Goal: Information Seeking & Learning: Understand process/instructions

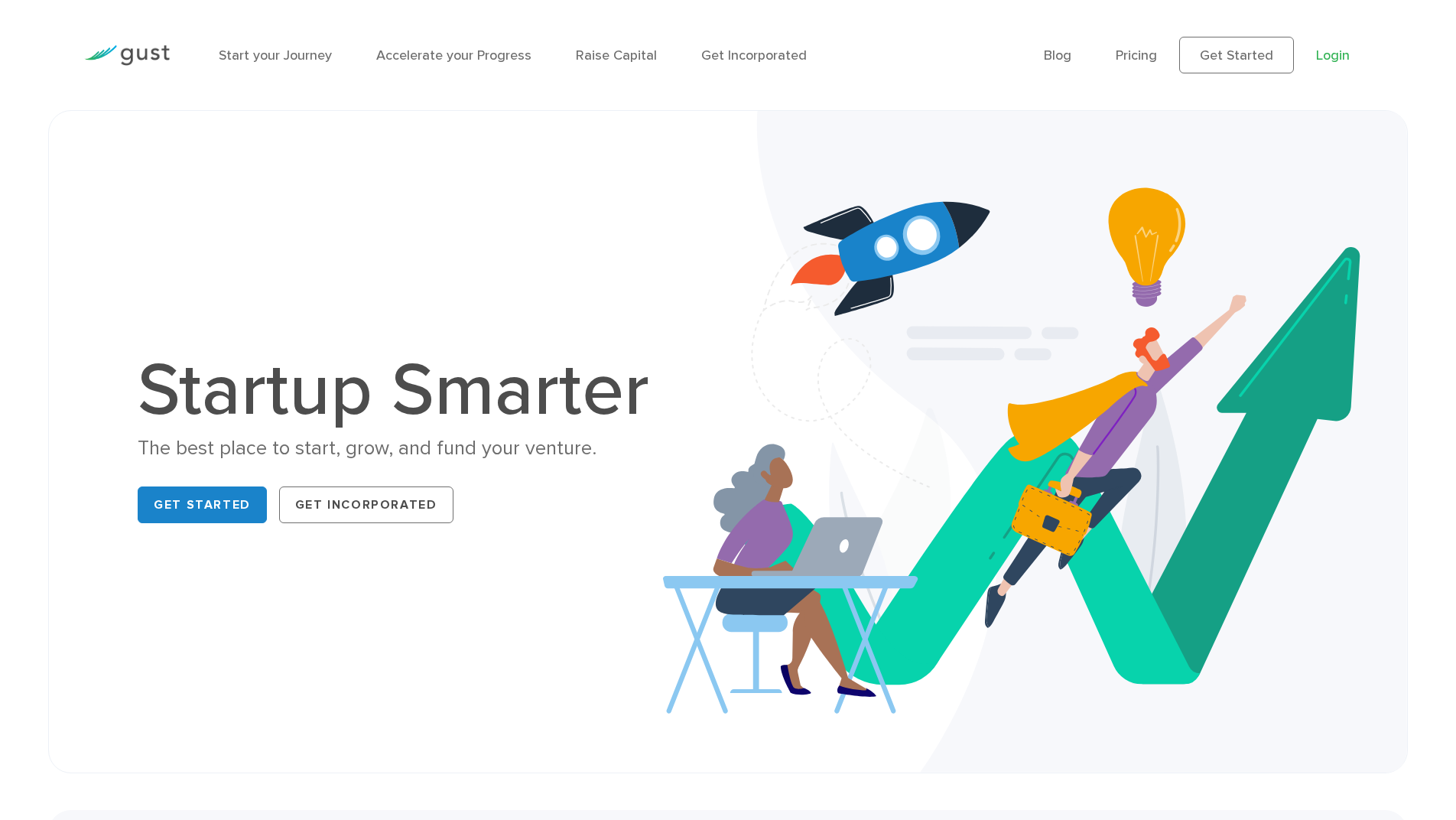
click at [1327, 59] on link "Login" at bounding box center [1332, 55] width 34 height 16
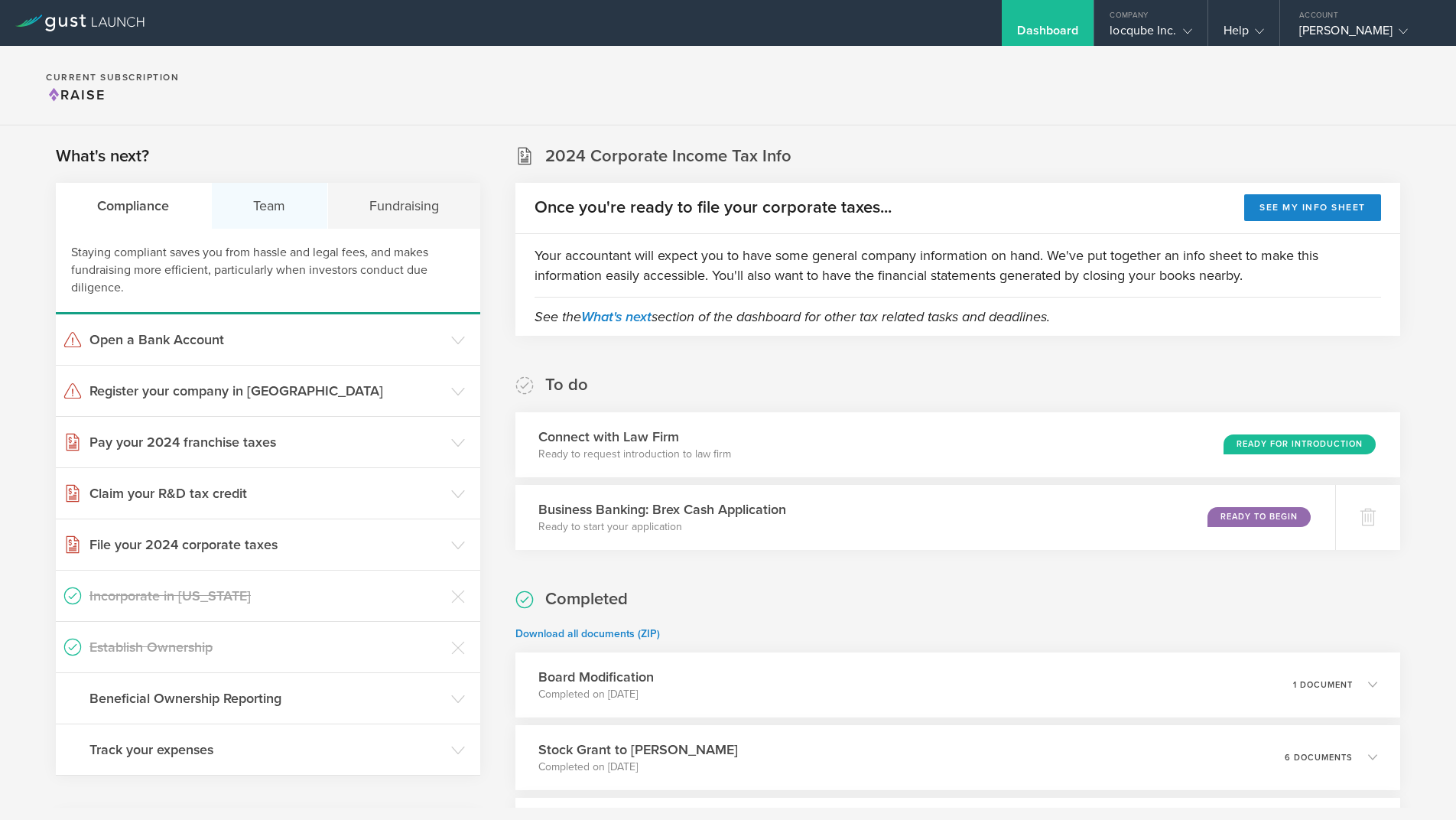
click at [285, 201] on div "Team" at bounding box center [270, 206] width 116 height 46
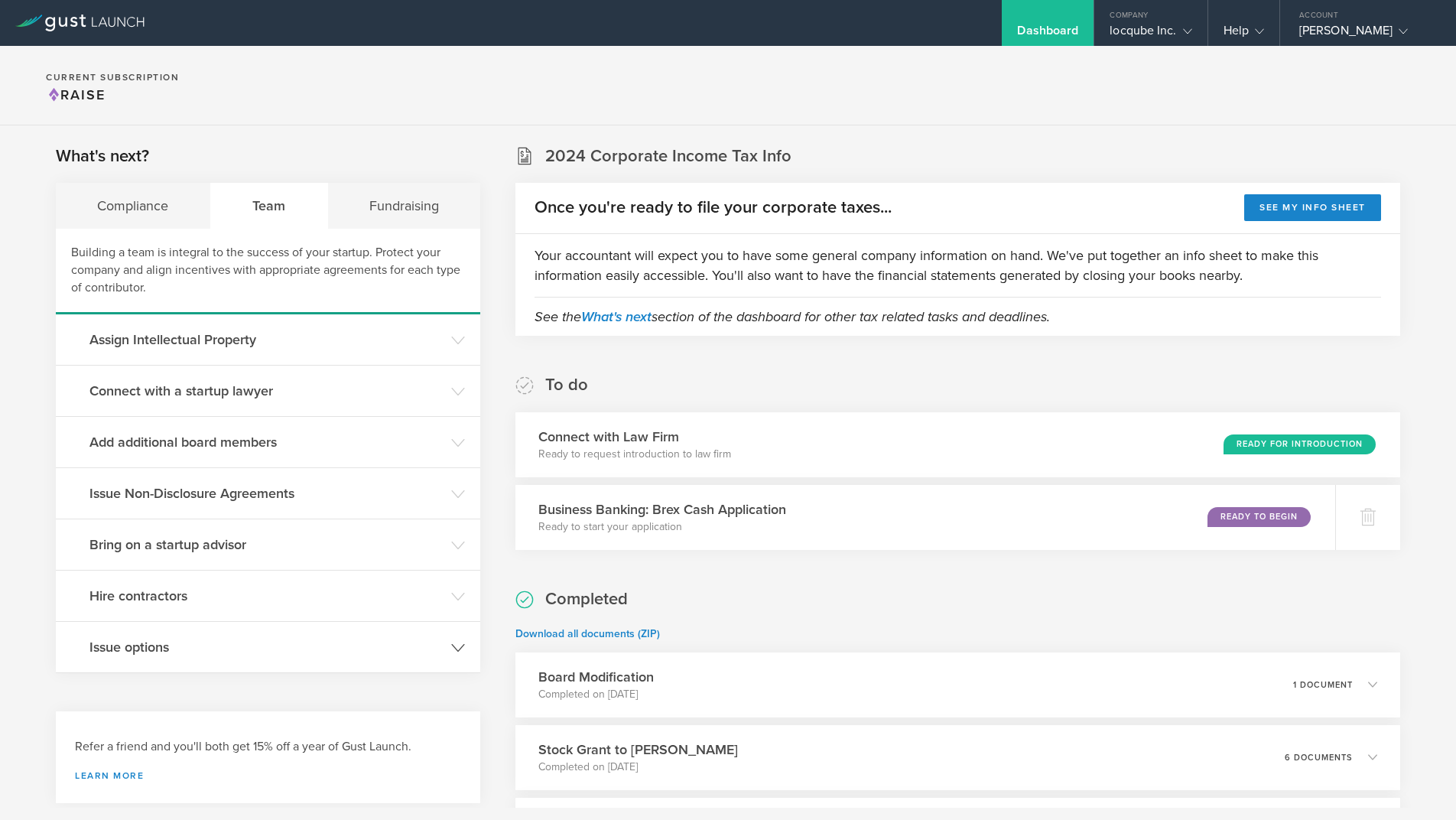
click at [268, 651] on h3 "Issue options" at bounding box center [266, 647] width 354 height 20
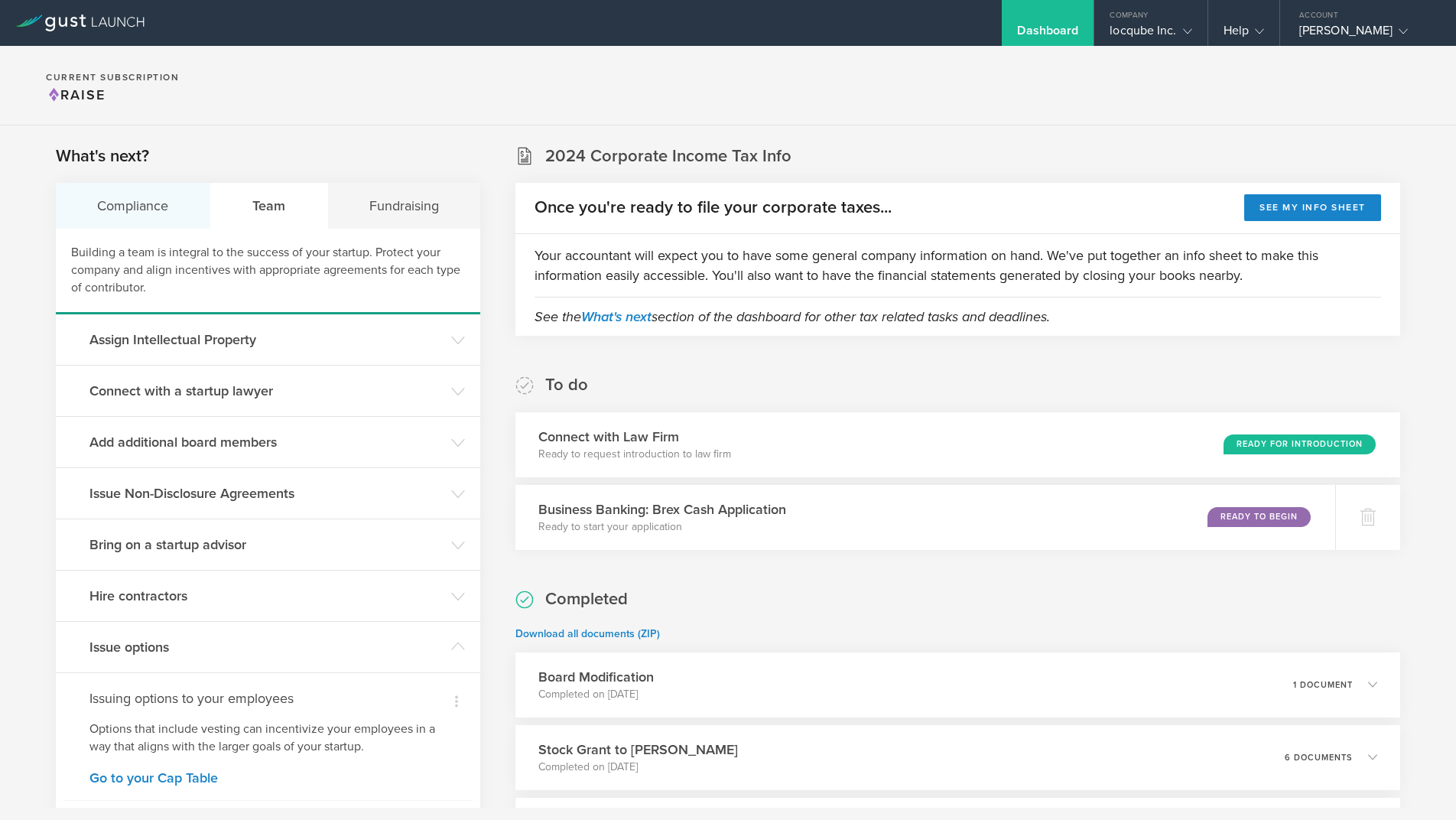
click at [152, 208] on div "Compliance" at bounding box center [134, 206] width 155 height 46
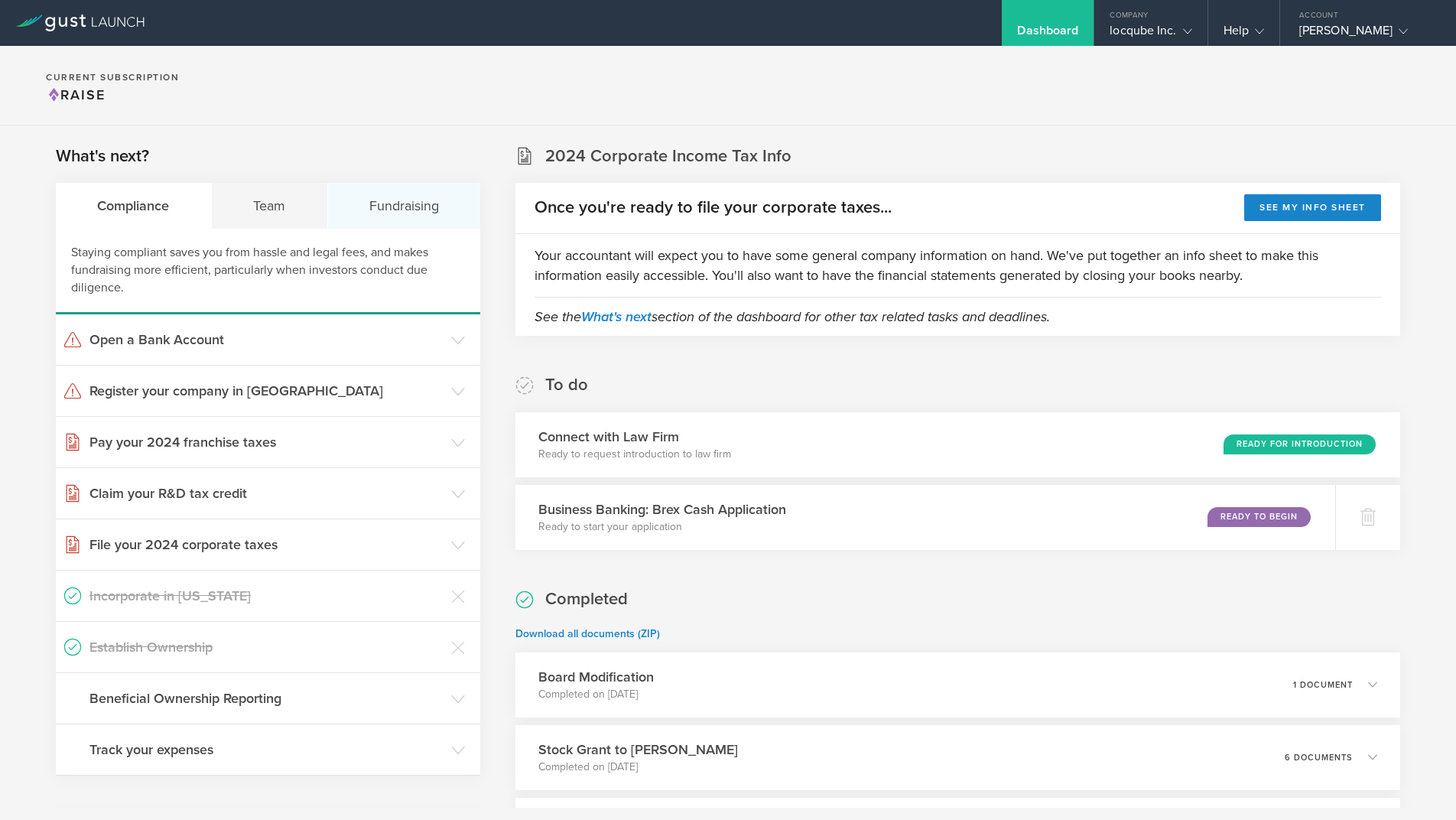
click at [409, 213] on div "Fundraising" at bounding box center [404, 206] width 153 height 46
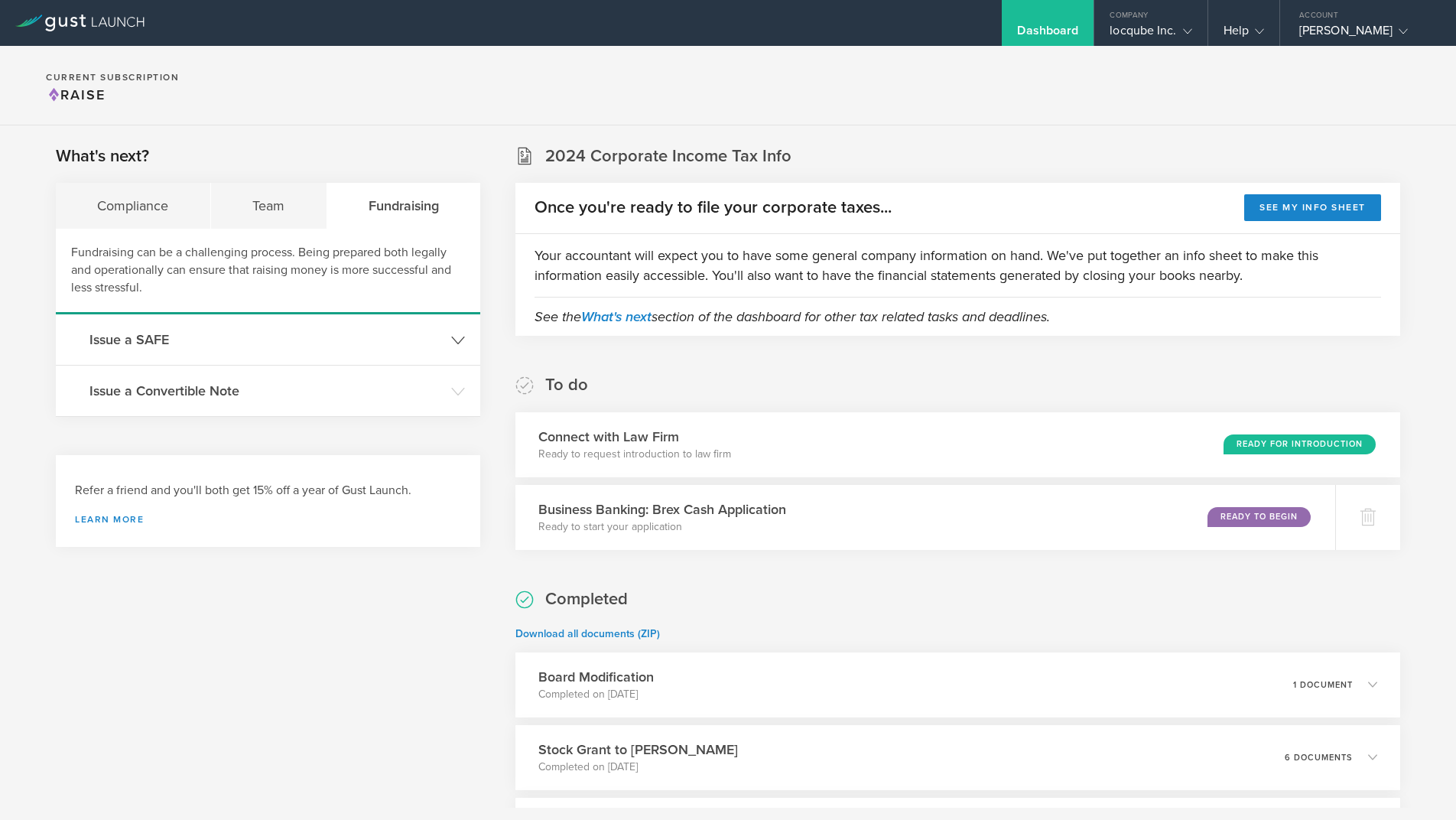
click at [431, 336] on h3 "Issue a SAFE" at bounding box center [266, 339] width 354 height 20
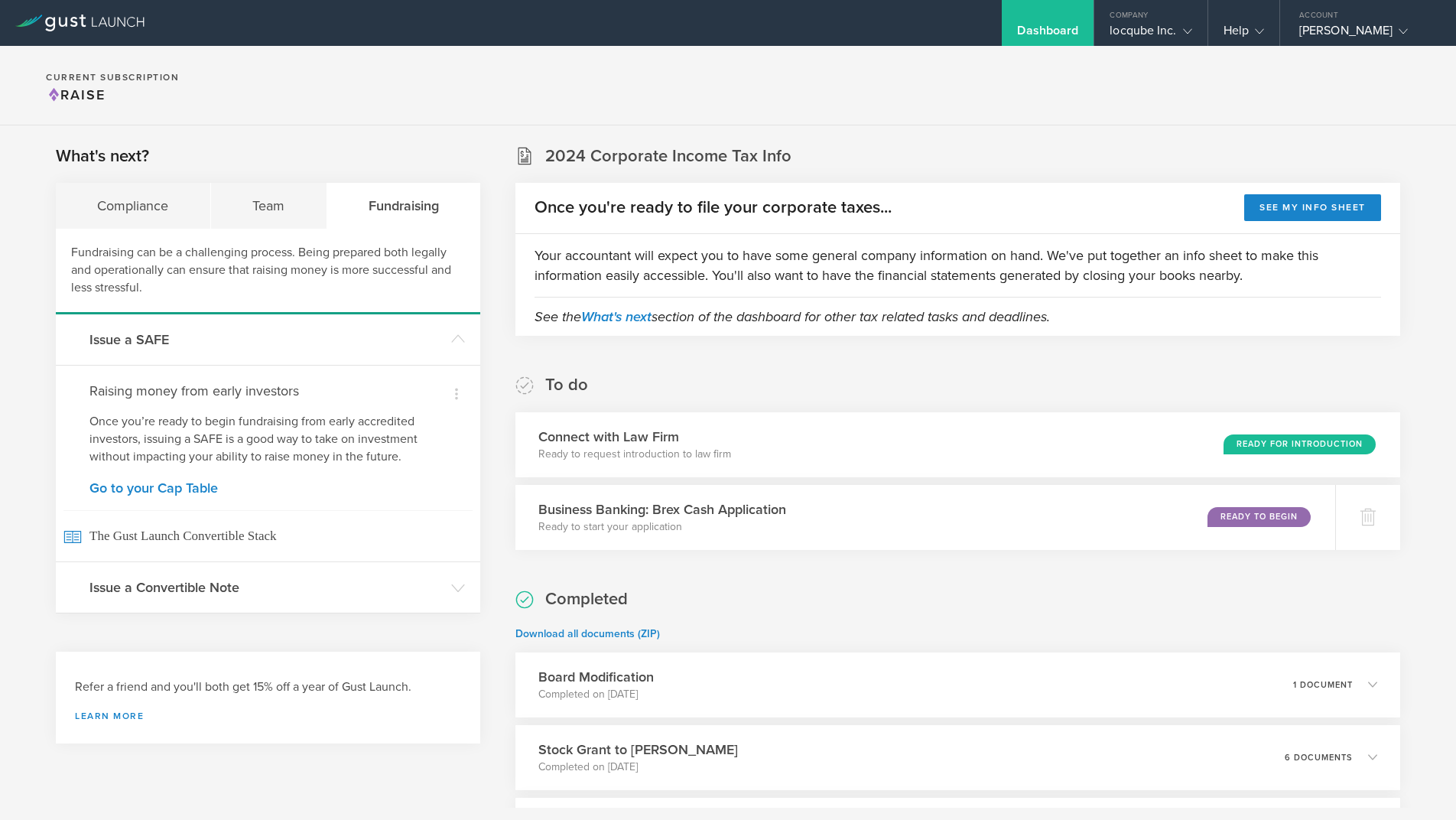
click at [1059, 29] on div "Dashboard" at bounding box center [1047, 34] width 61 height 23
click at [1186, 31] on icon at bounding box center [1188, 32] width 10 height 9
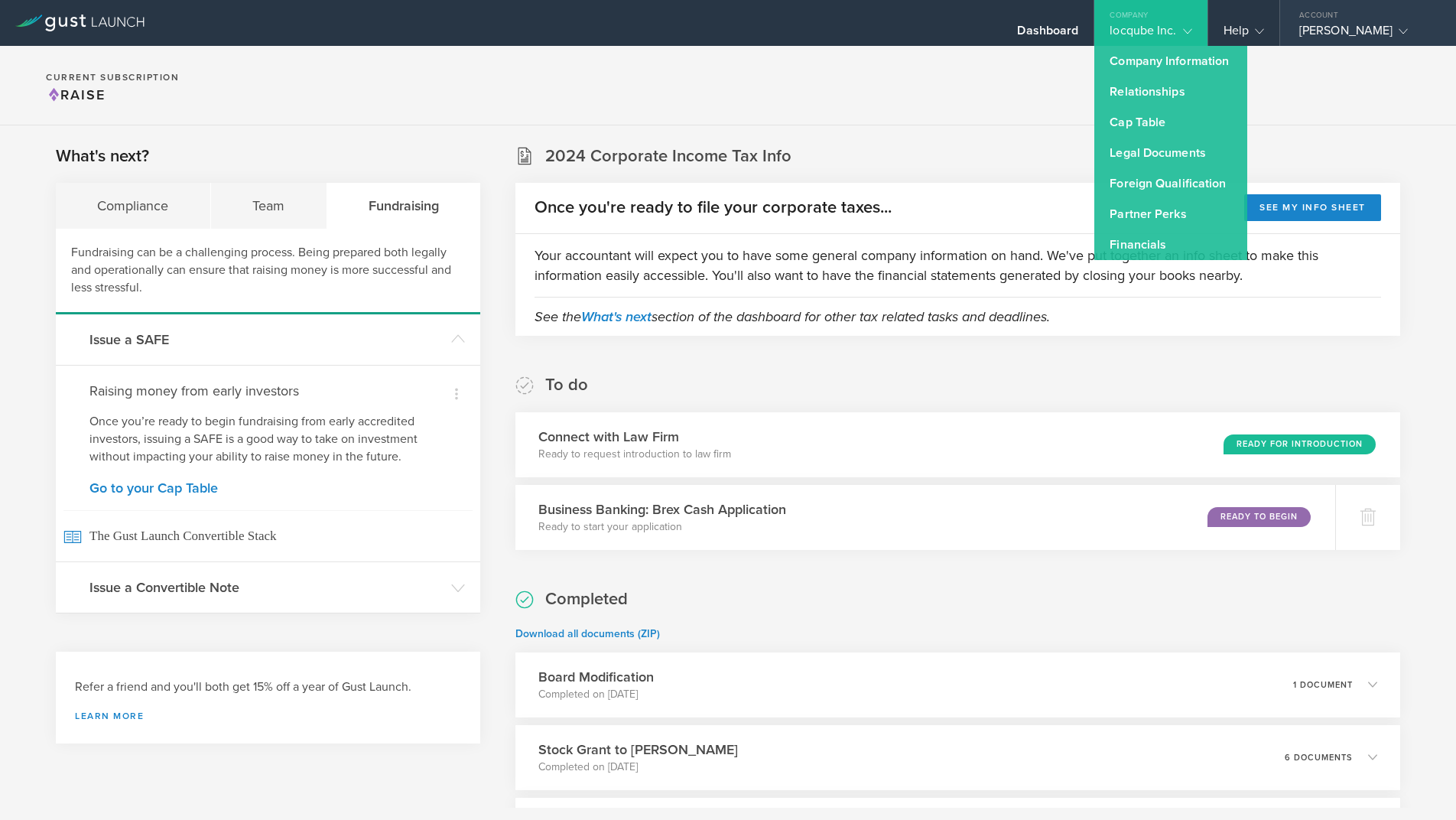
click at [1363, 26] on div "Manuel Pantiga" at bounding box center [1364, 34] width 130 height 23
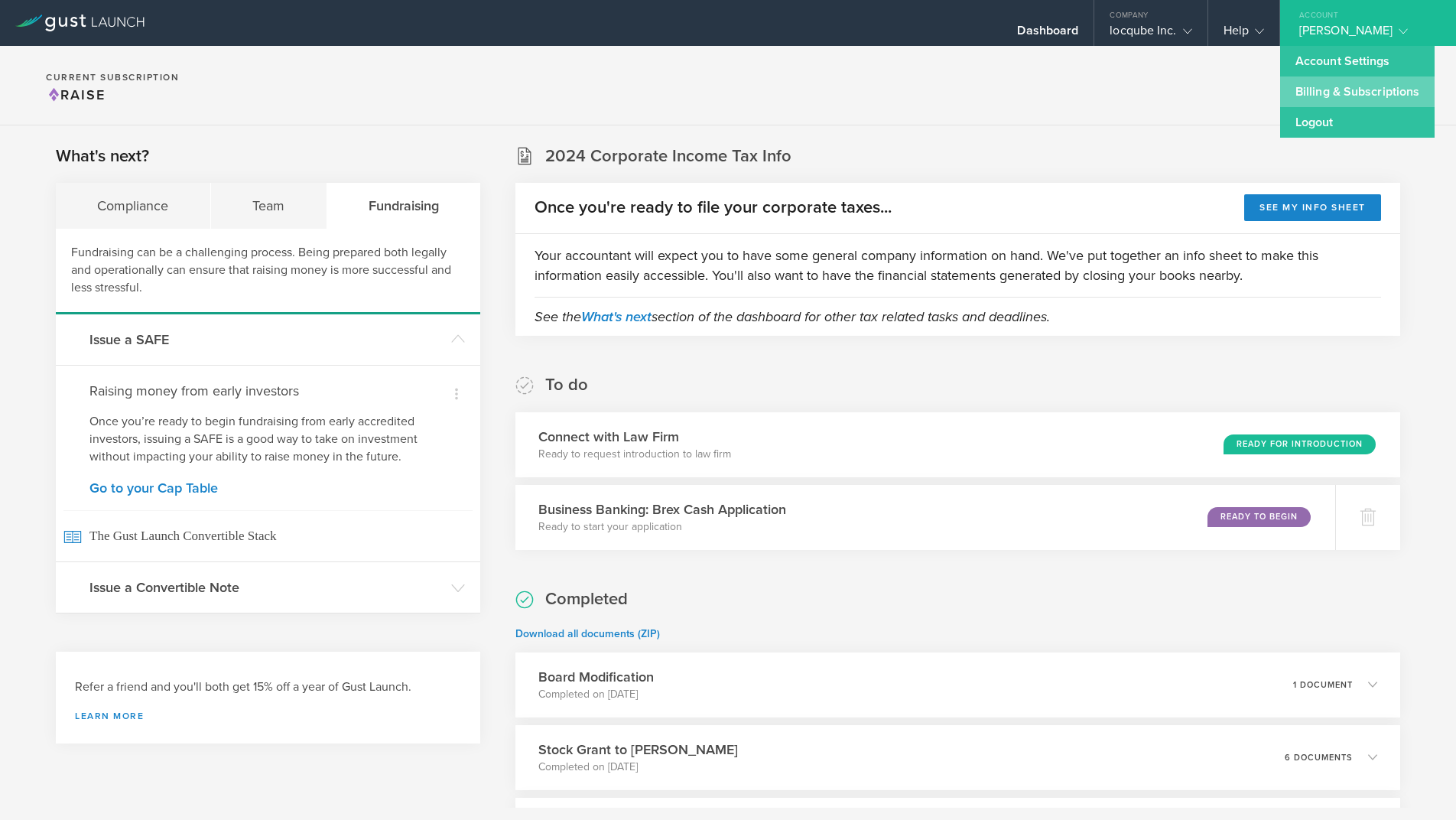
click at [1369, 84] on link "Billing & Subscriptions" at bounding box center [1357, 92] width 154 height 31
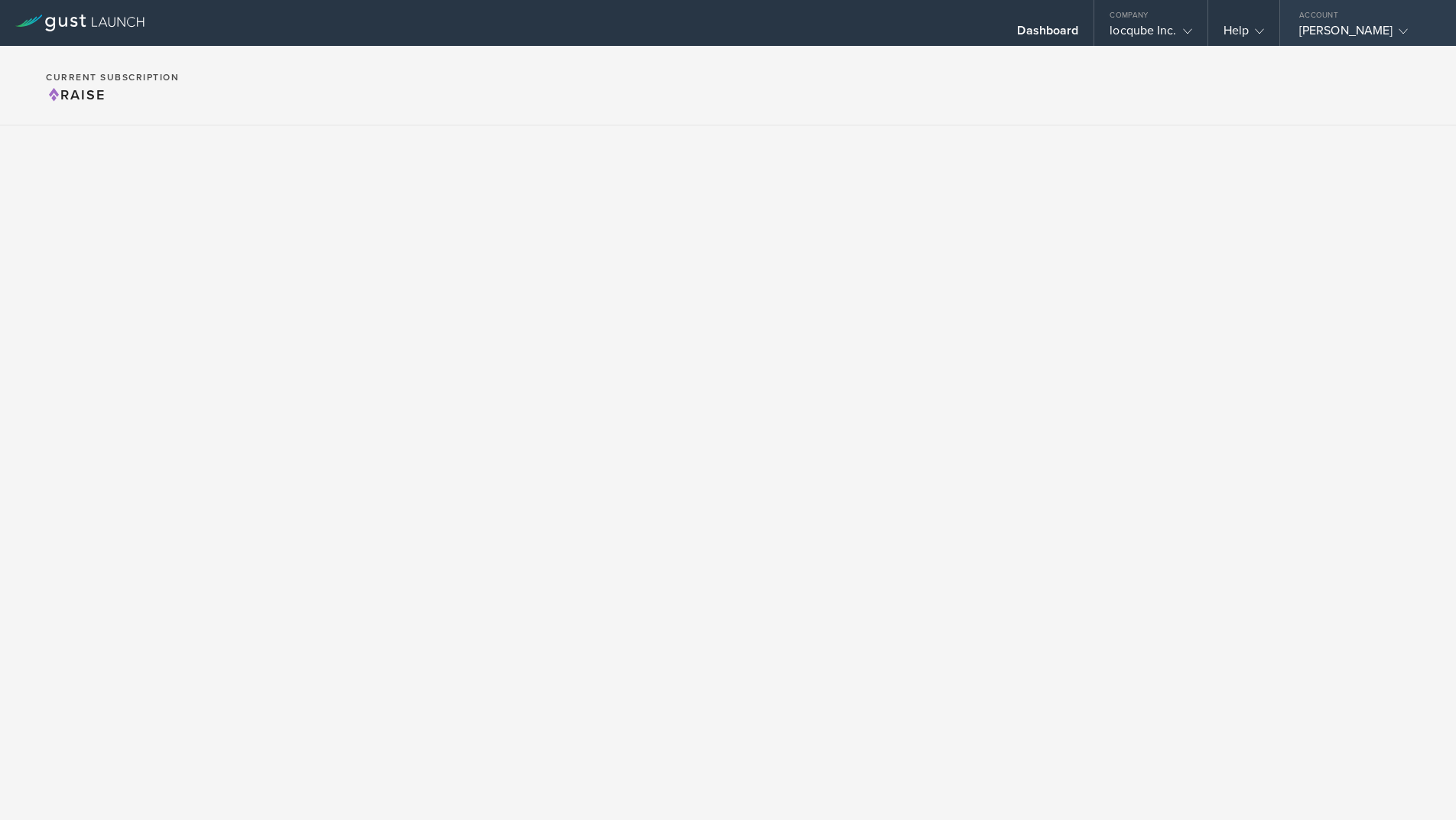
click at [1323, 28] on div "Manuel Pantiga" at bounding box center [1364, 34] width 130 height 23
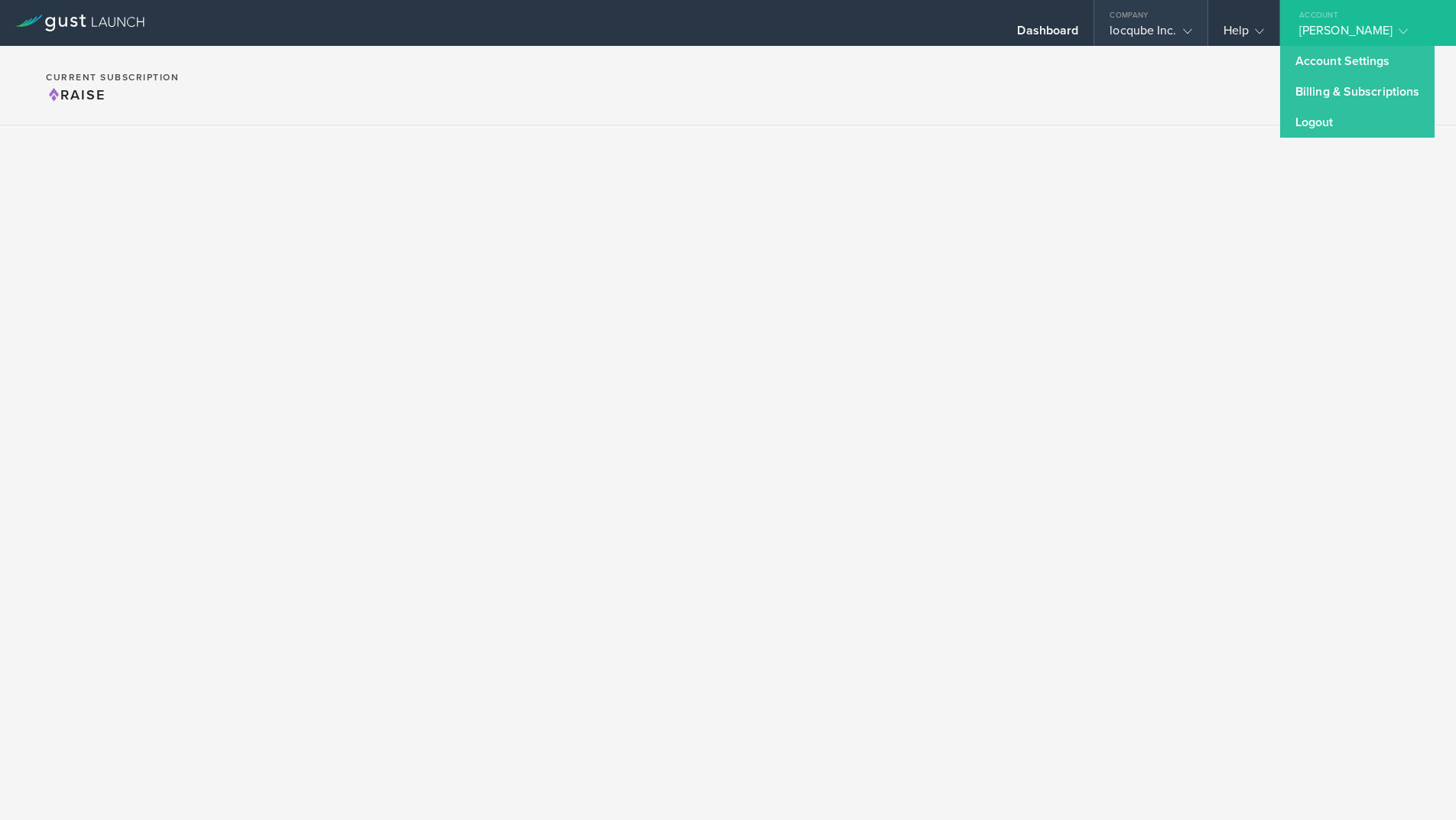
click at [1150, 28] on div "locqube Inc." at bounding box center [1150, 34] width 82 height 23
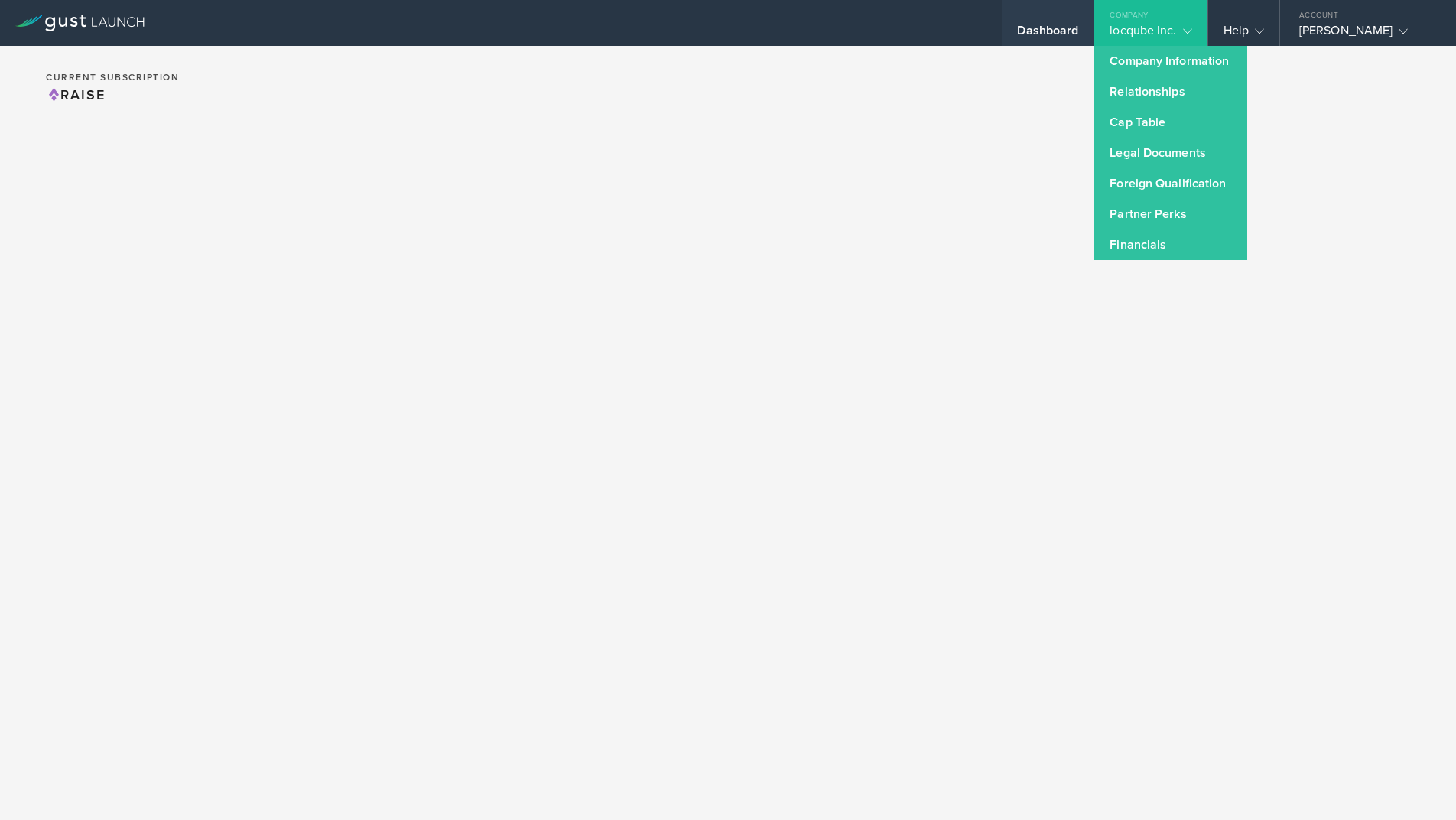
click at [1044, 25] on div "Dashboard" at bounding box center [1047, 34] width 61 height 23
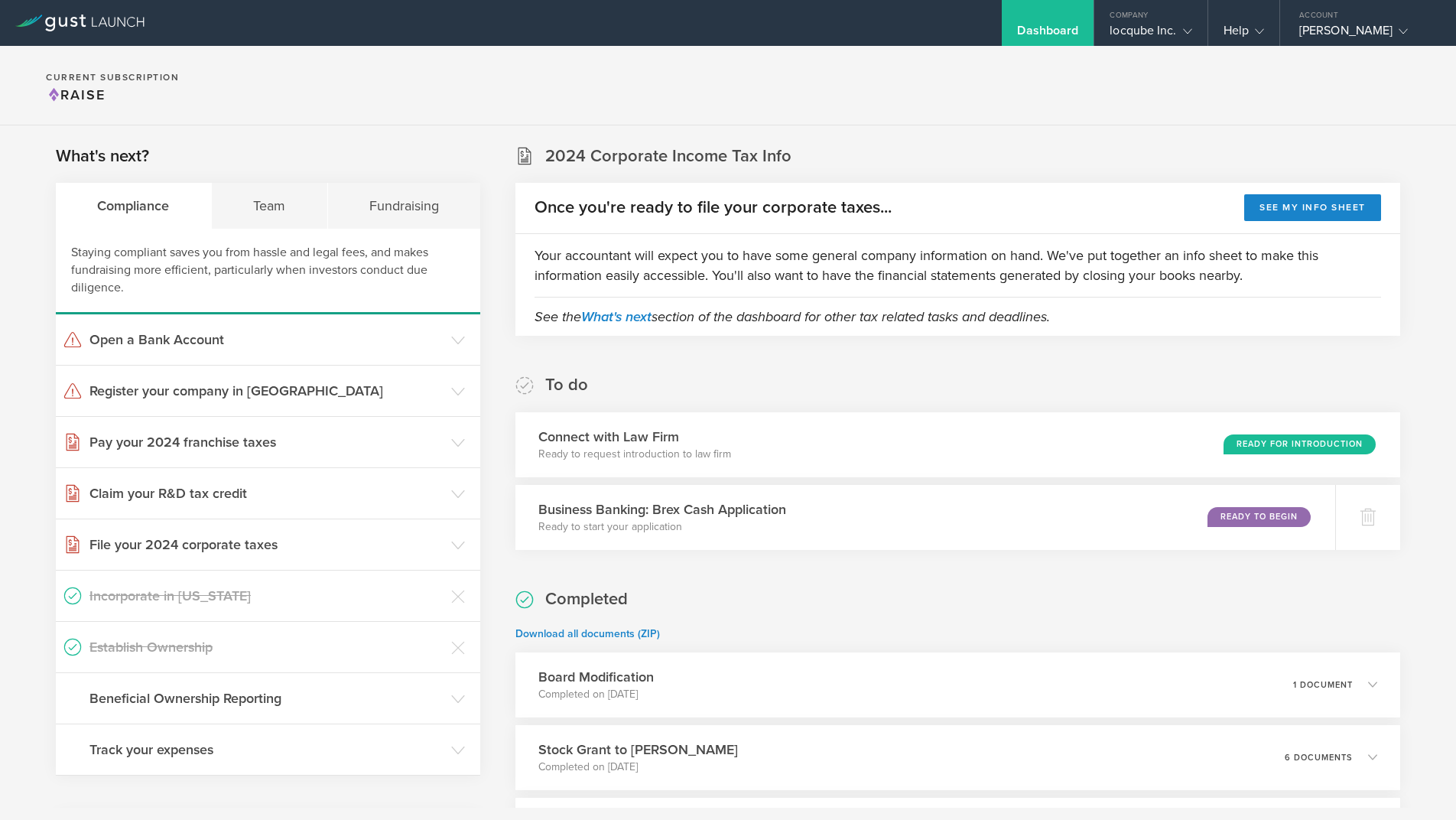
click at [814, 389] on div "To do Connect with Law Firm Ready to request introduction to law firm Ready for…" at bounding box center [958, 461] width 885 height 176
click at [303, 247] on div "Staying compliant saves you from hassle and legal fees, and makes fundraising m…" at bounding box center [268, 271] width 424 height 85
click at [283, 200] on div "Team" at bounding box center [270, 206] width 116 height 46
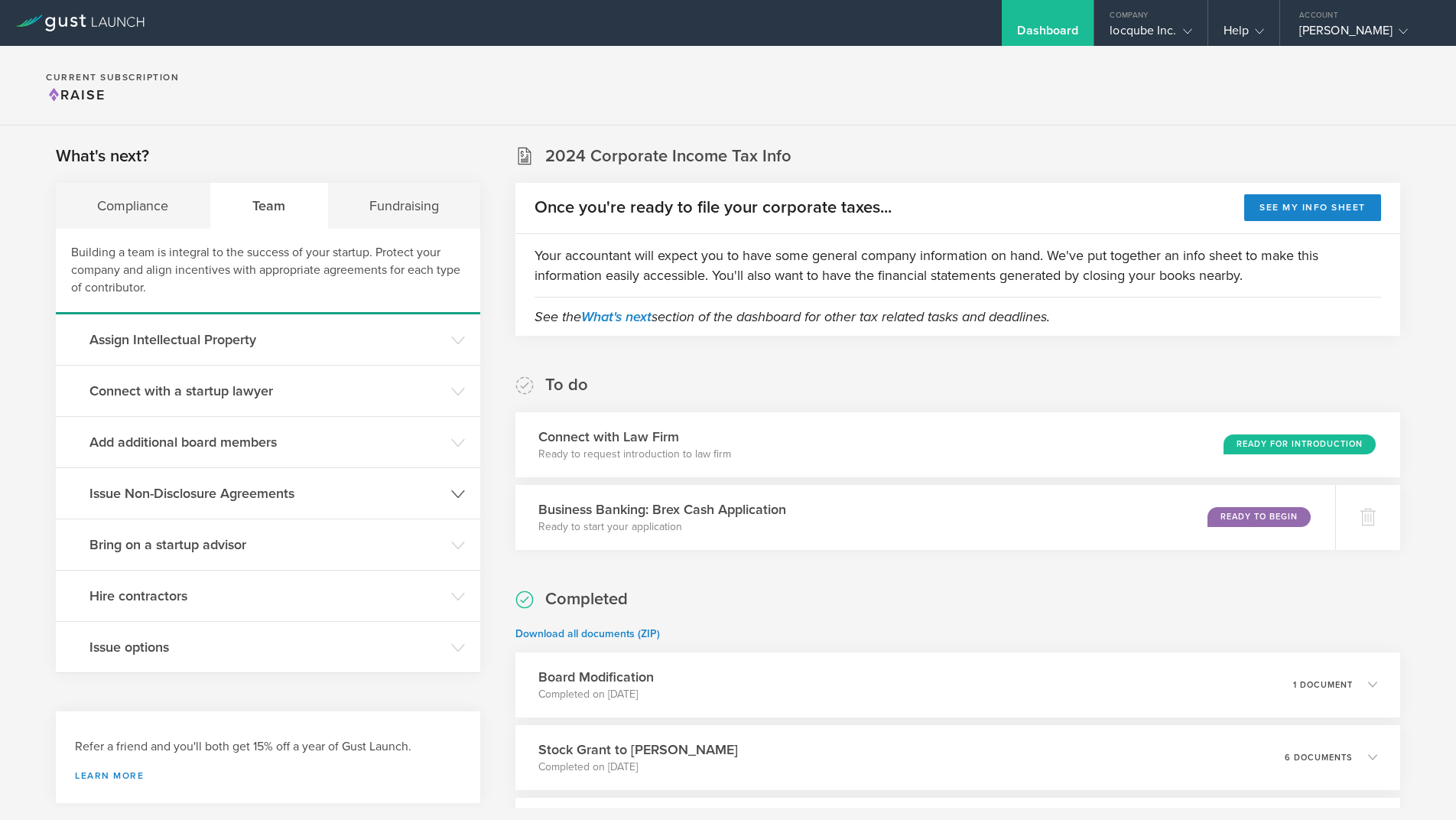
scroll to position [85, 0]
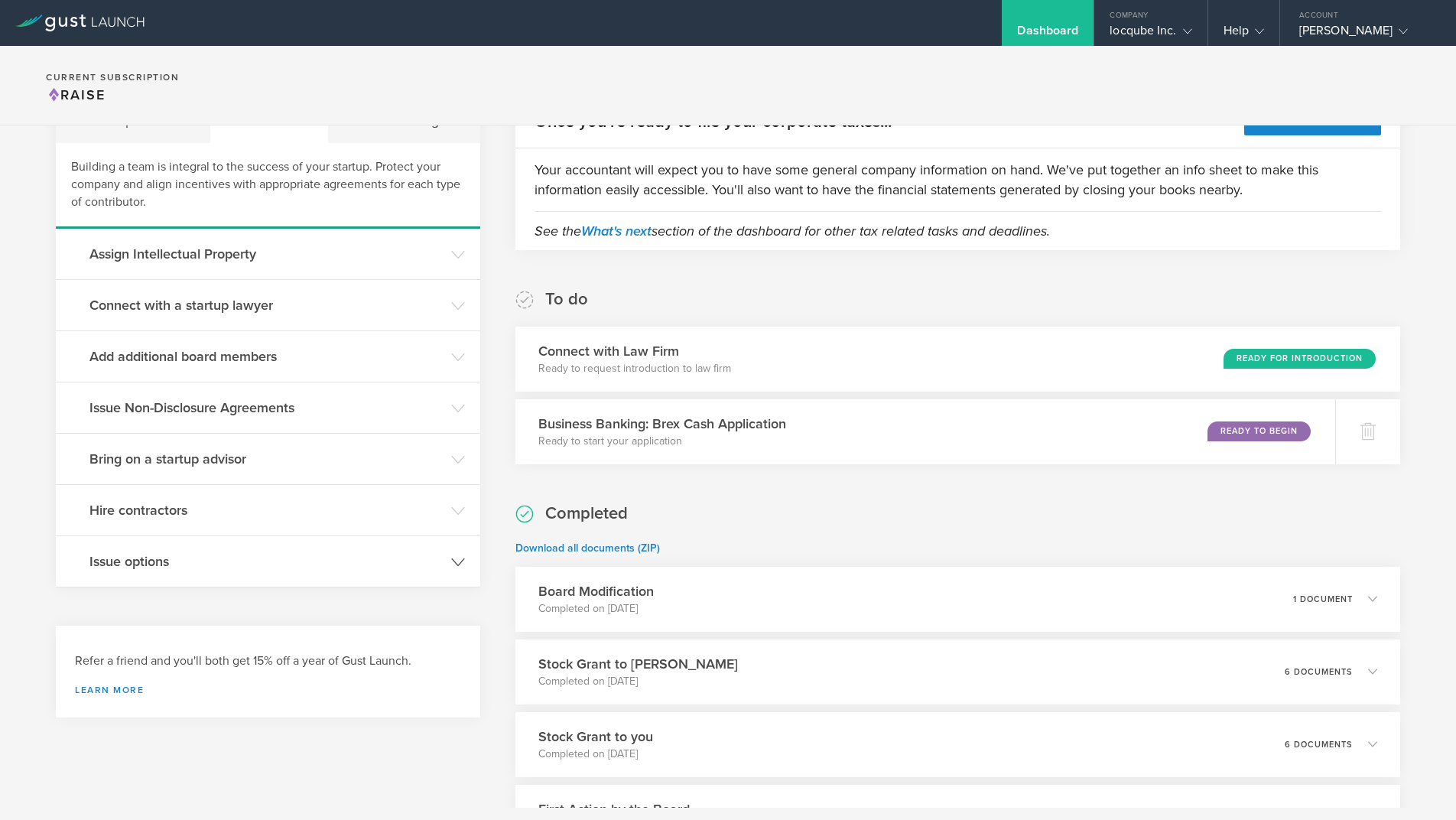
click at [456, 557] on icon at bounding box center [458, 561] width 13 height 13
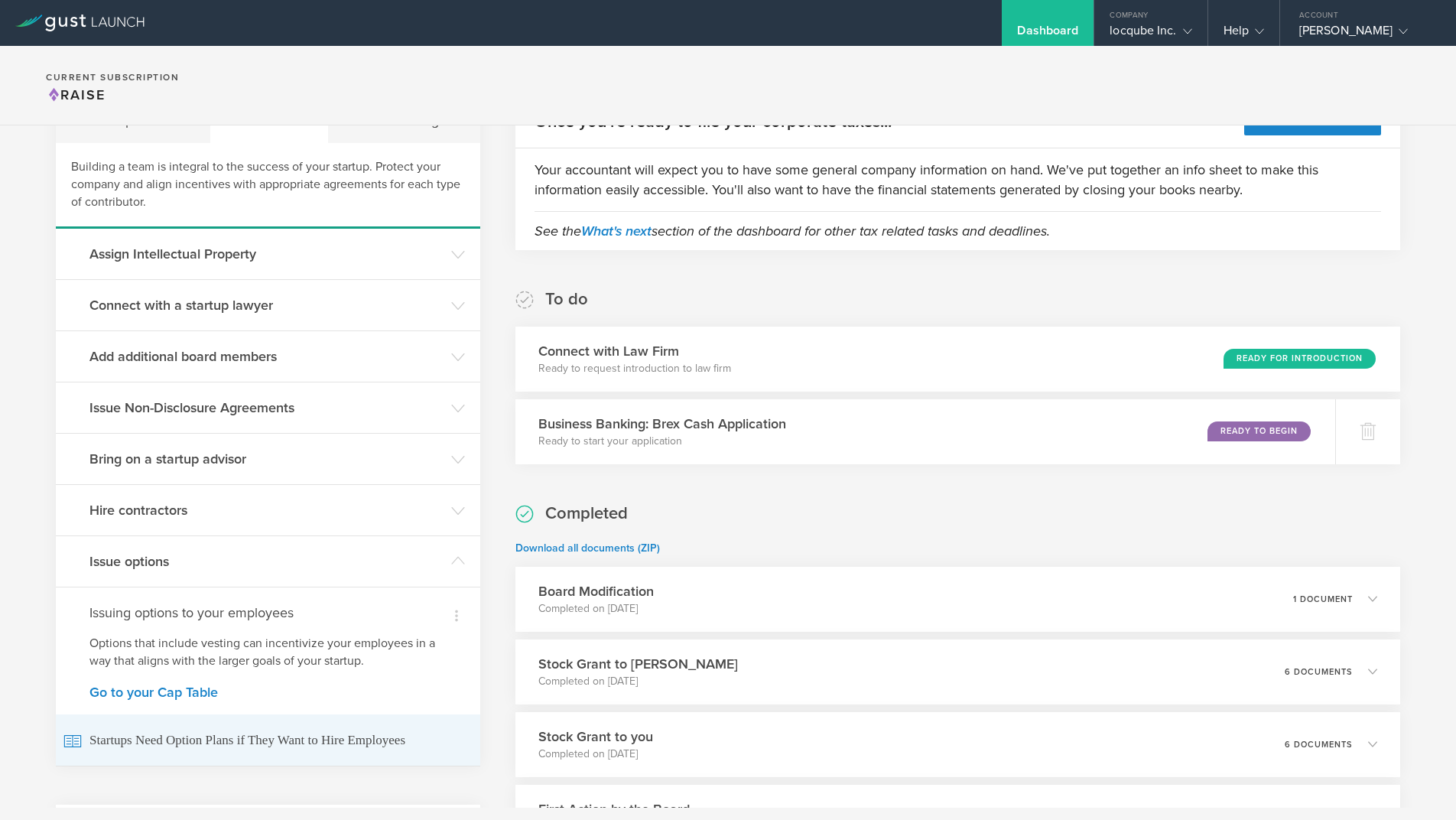
click at [186, 738] on span "Startups Need Option Plans if They Want to Hire Employees" at bounding box center [268, 739] width 409 height 51
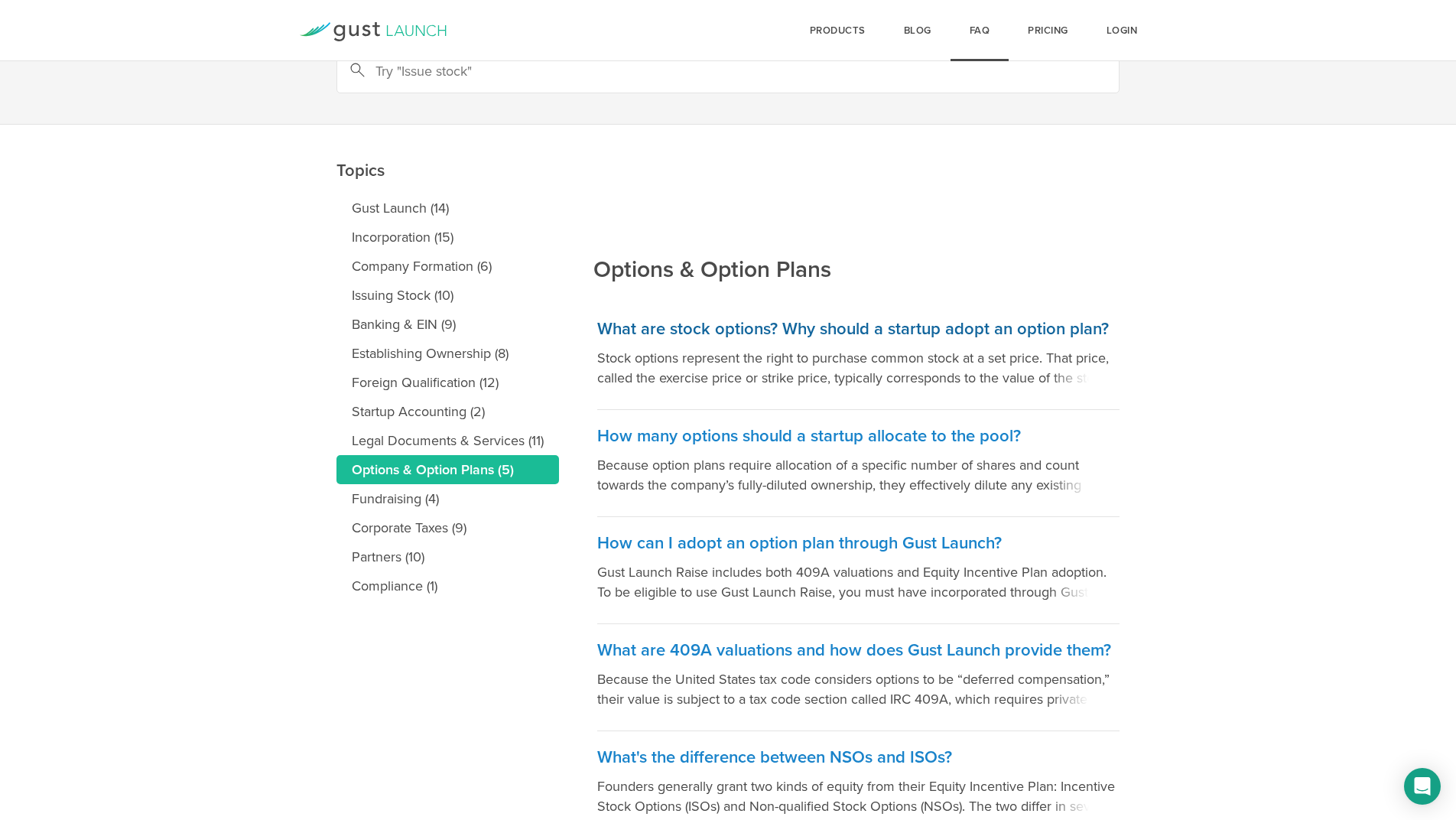
scroll to position [87, 0]
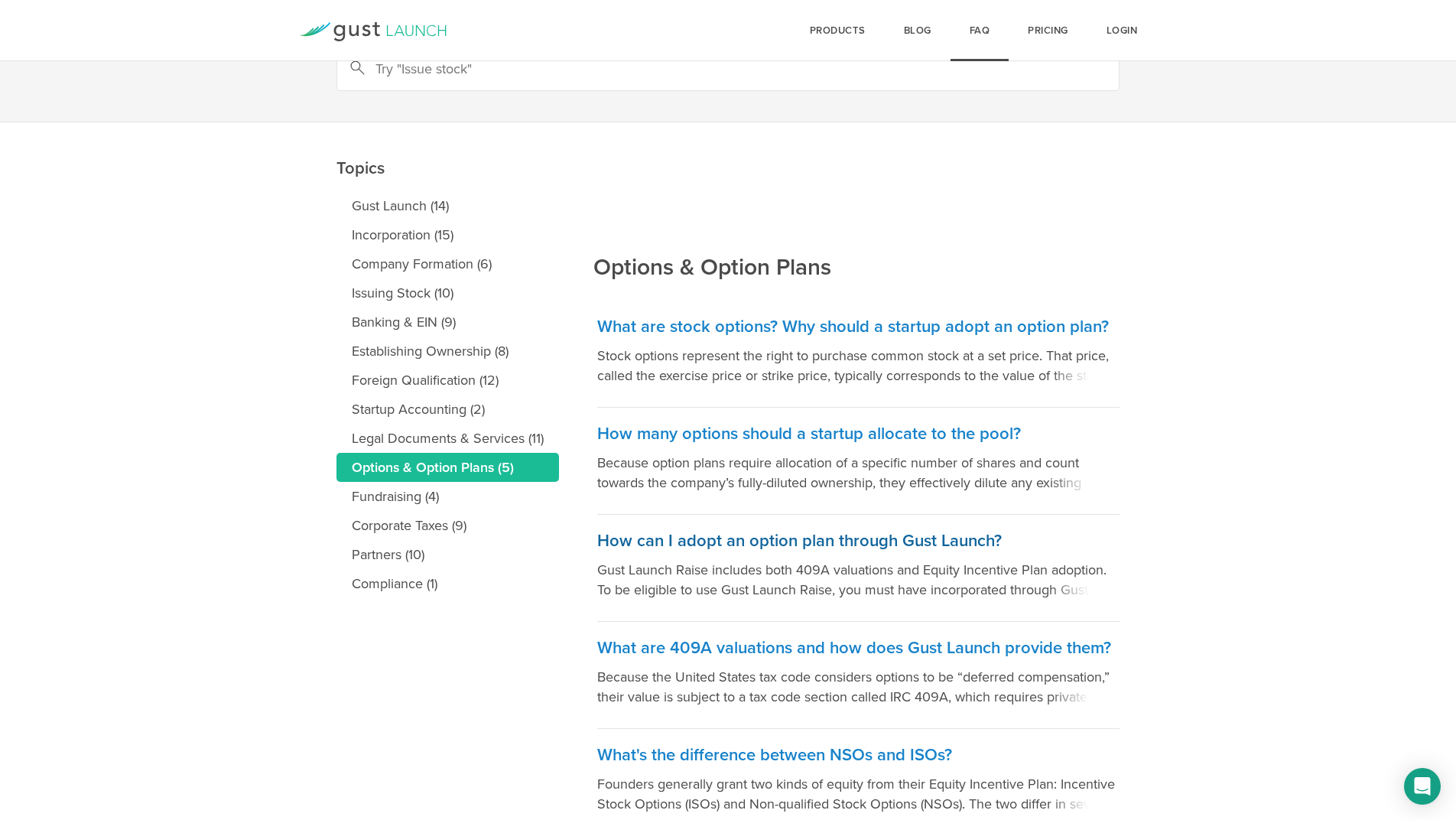
click at [686, 571] on p "Gust Launch Raise includes both 409A valuations and Equity Incentive Plan adopt…" at bounding box center [858, 579] width 523 height 40
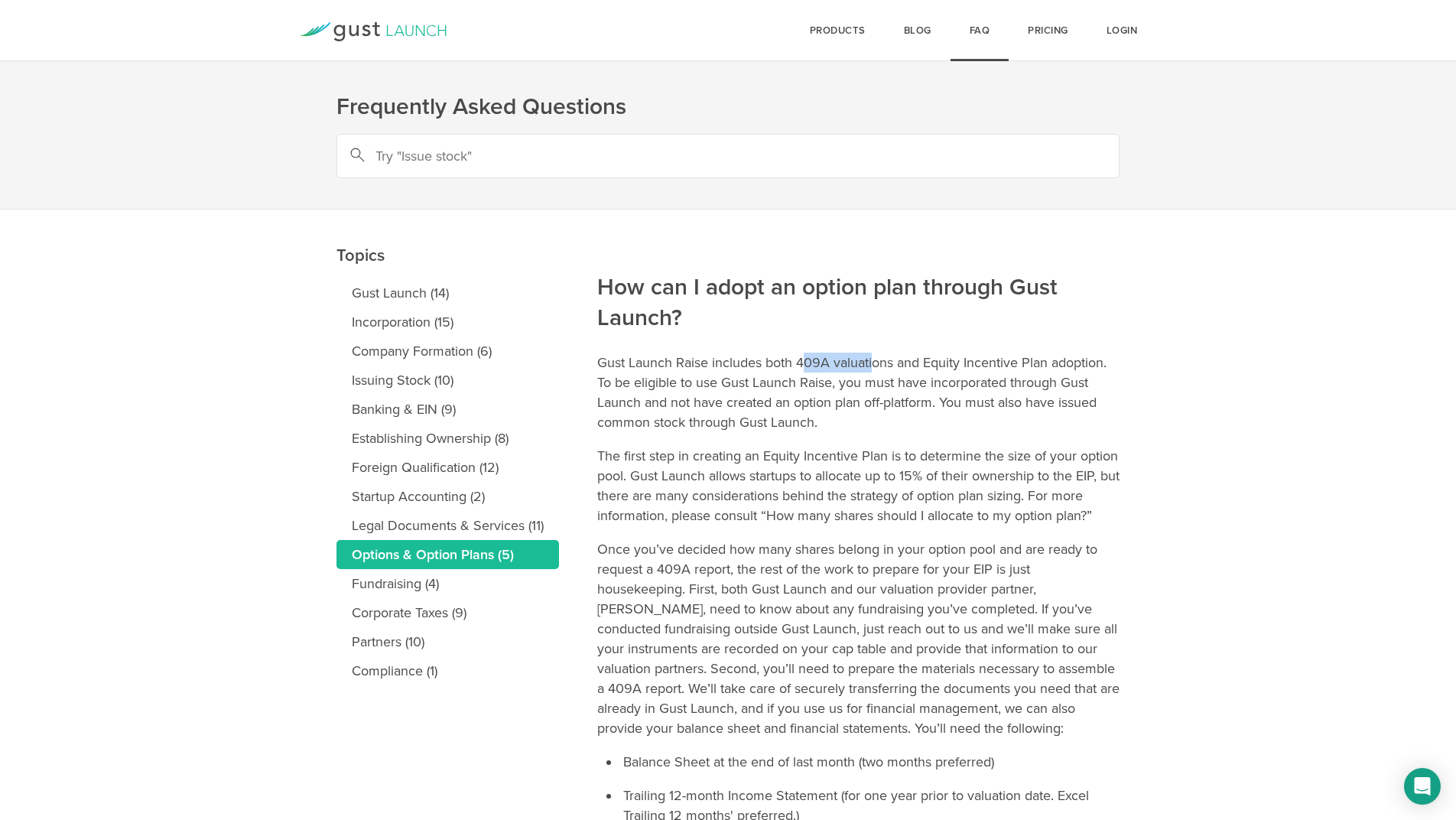
drag, startPoint x: 801, startPoint y: 366, endPoint x: 872, endPoint y: 366, distance: 71.0
click at [872, 366] on p "Gust Launch Raise includes both 409A valuations and Equity Incentive Plan adopt…" at bounding box center [858, 392] width 523 height 79
drag, startPoint x: 800, startPoint y: 365, endPoint x: 1051, endPoint y: 363, distance: 251.0
click at [1051, 363] on p "Gust Launch Raise includes both 409A valuations and Equity Incentive Plan adopt…" at bounding box center [858, 392] width 523 height 79
copy p "409A valuations and Equity Incentive Plan"
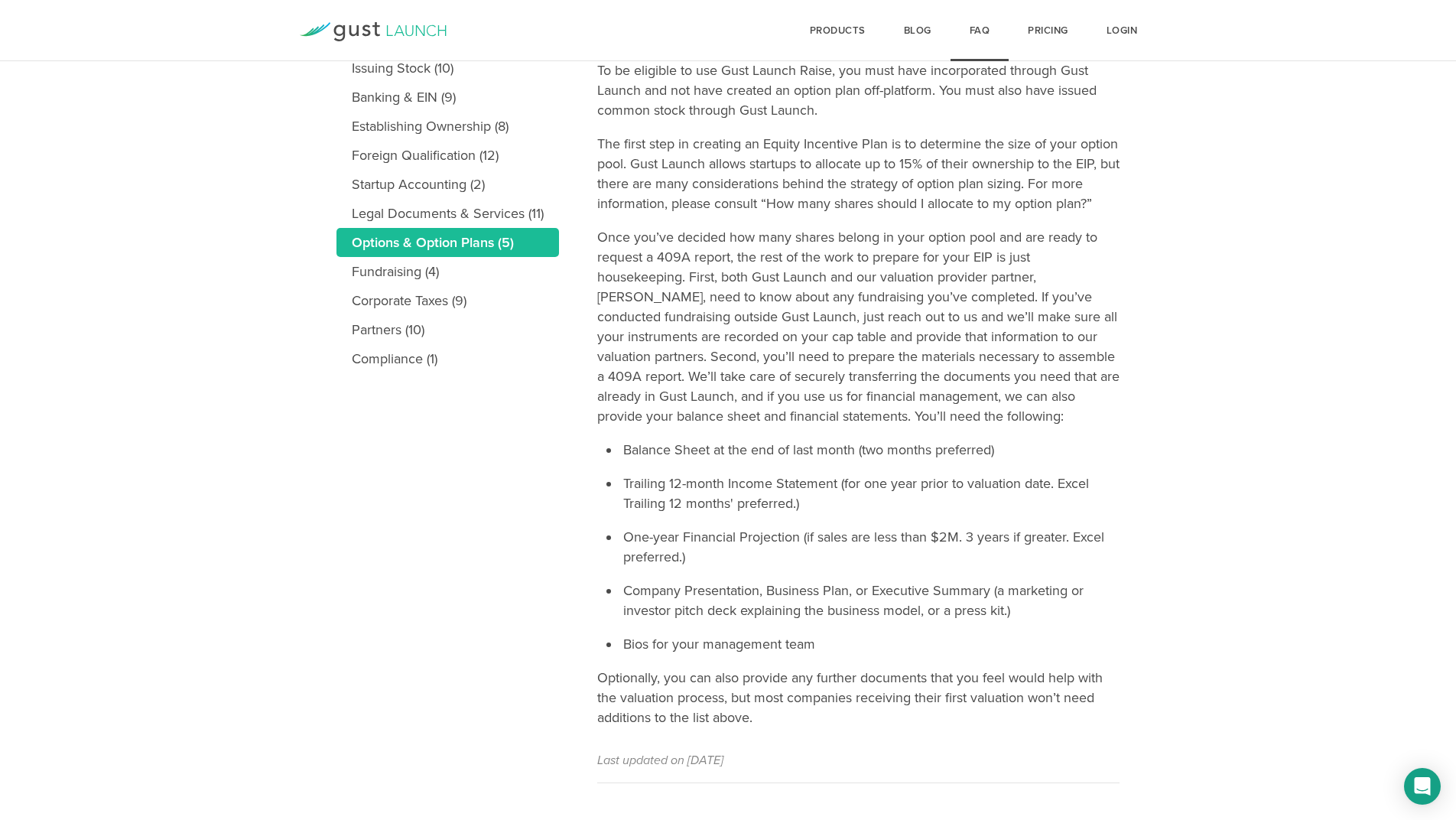
scroll to position [329, 0]
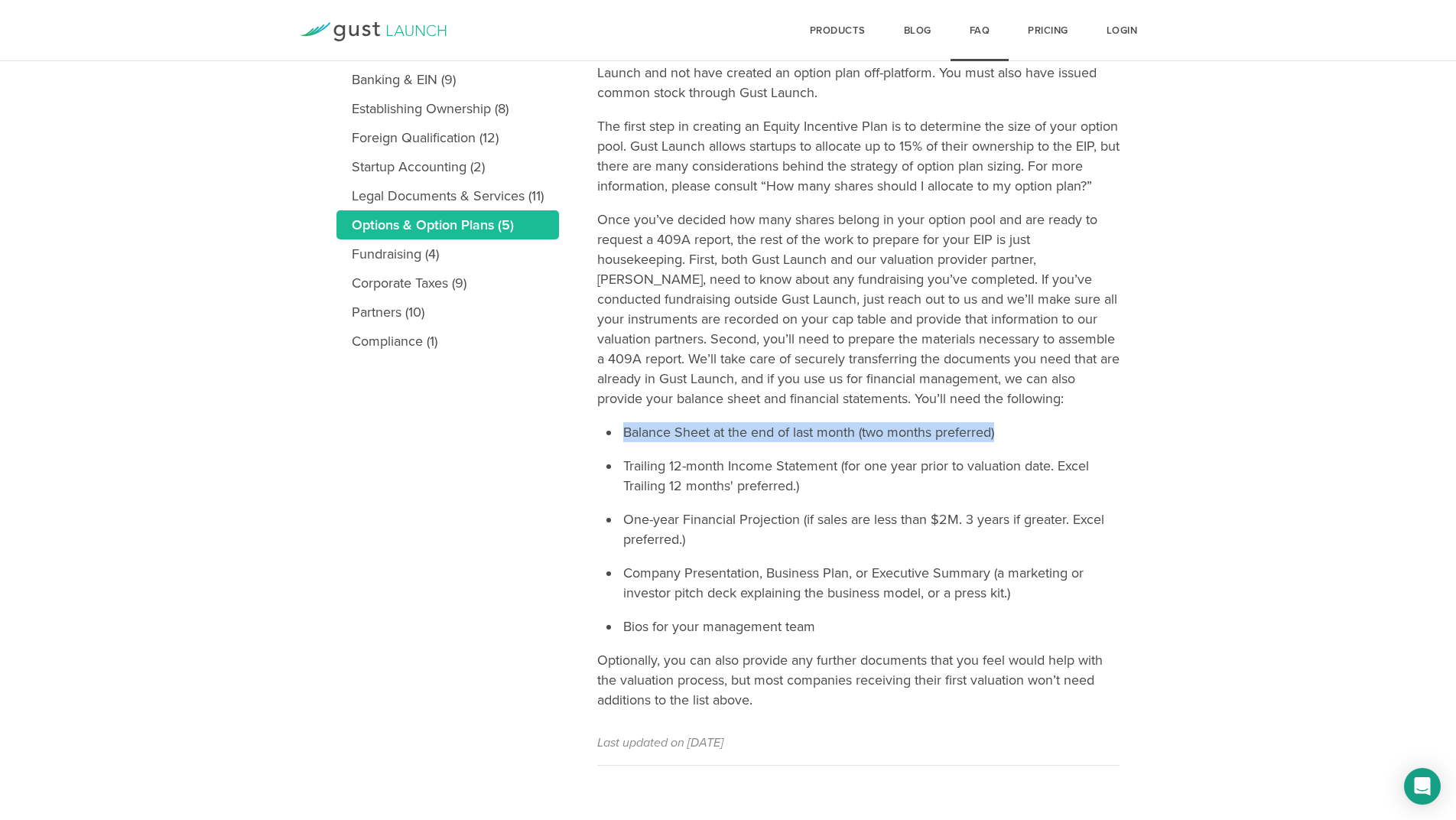
drag, startPoint x: 621, startPoint y: 454, endPoint x: 1004, endPoint y: 452, distance: 383.0
click at [1004, 442] on li "Balance Sheet at the end of last month (two months preferred)" at bounding box center [869, 431] width 500 height 20
click at [813, 495] on li "Trailing 12-month Income Statement (for one year prior to valuation date. Excel…" at bounding box center [869, 476] width 500 height 40
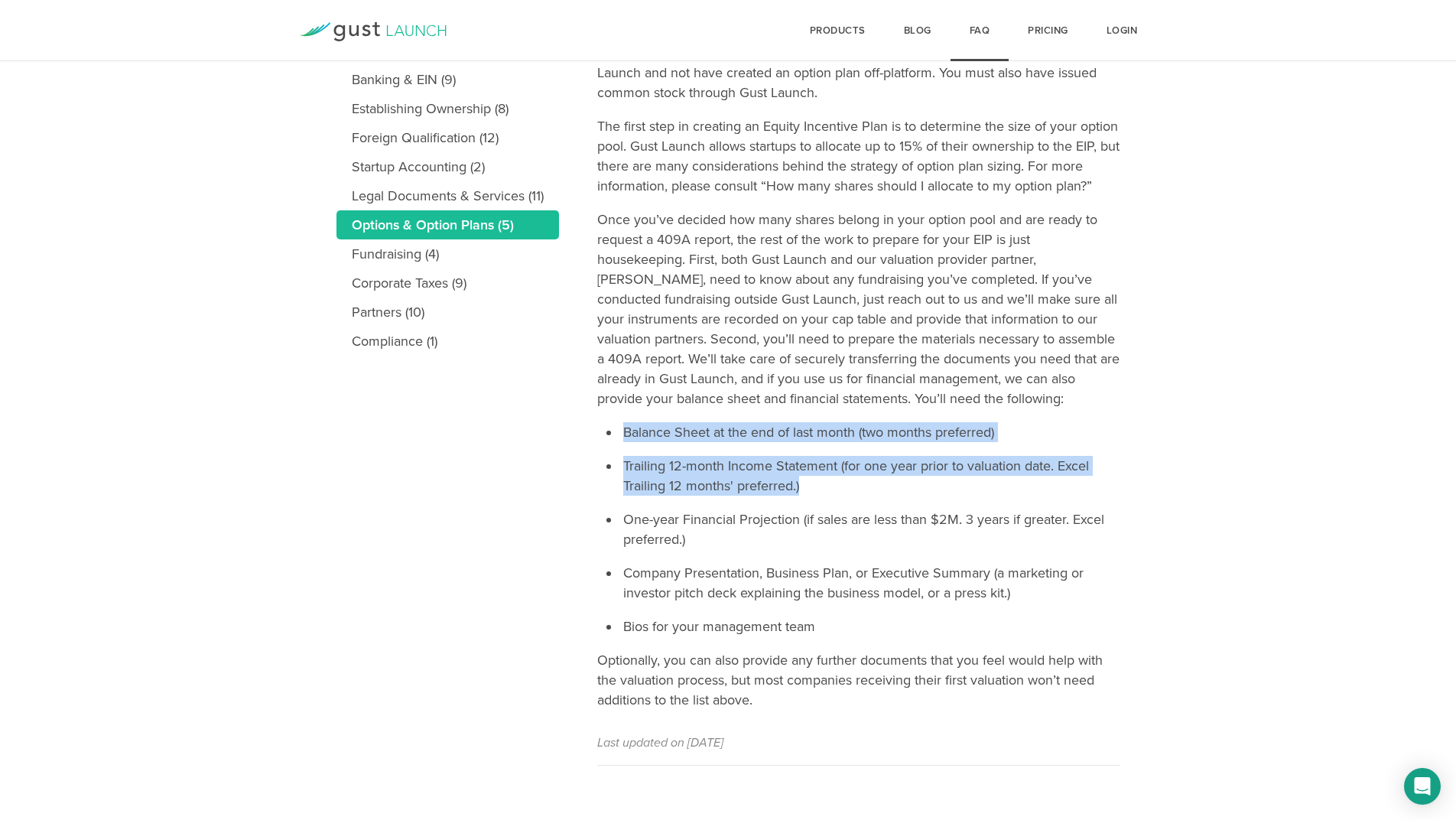
drag, startPoint x: 813, startPoint y: 506, endPoint x: 606, endPoint y: 454, distance: 213.4
click at [620, 454] on ul "Balance Sheet at the end of last month (two months preferred) Trailing 12-month…" at bounding box center [869, 529] width 500 height 214
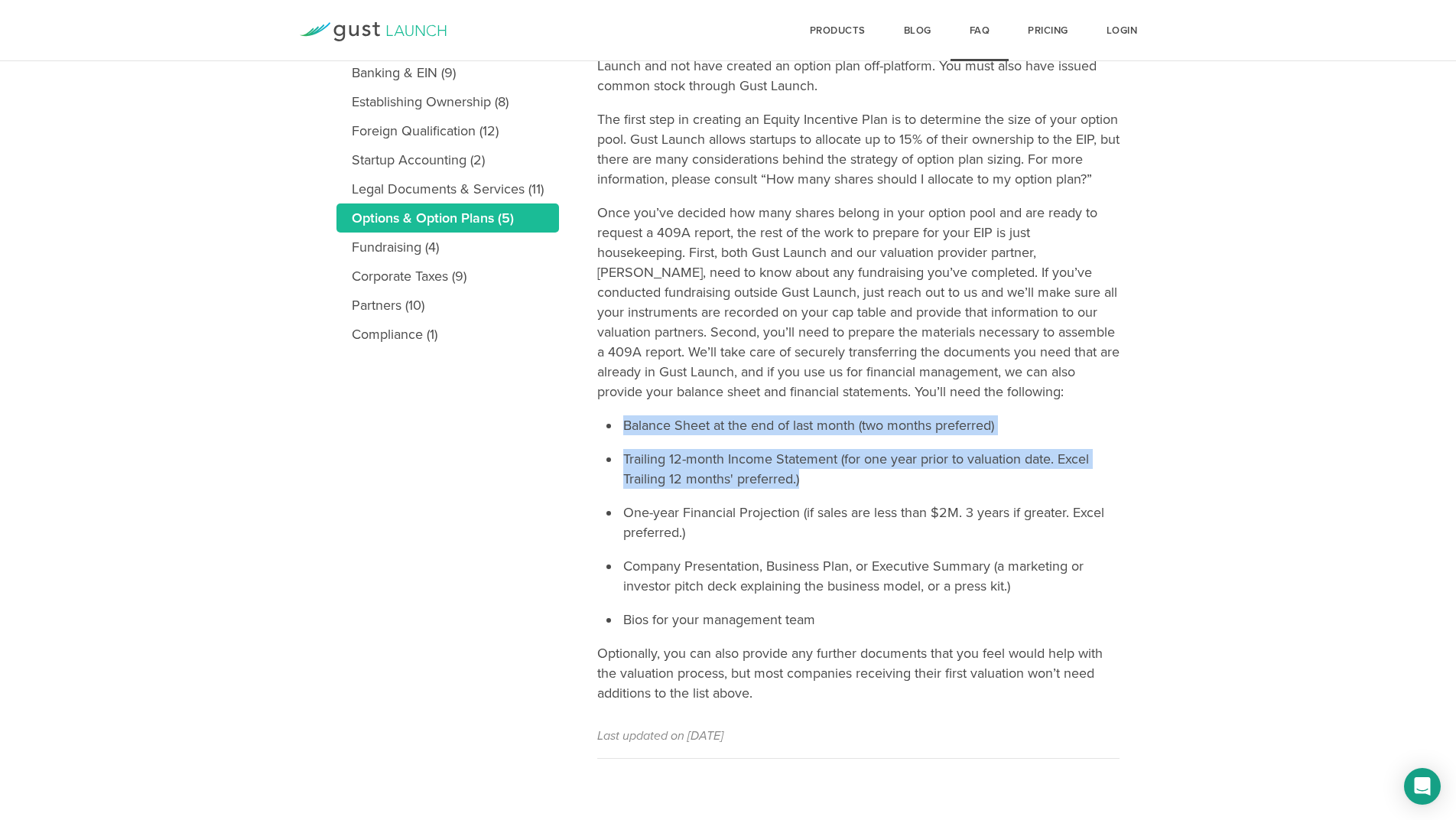
click at [625, 423] on li "Balance Sheet at the end of last month (two months preferred)" at bounding box center [869, 425] width 500 height 20
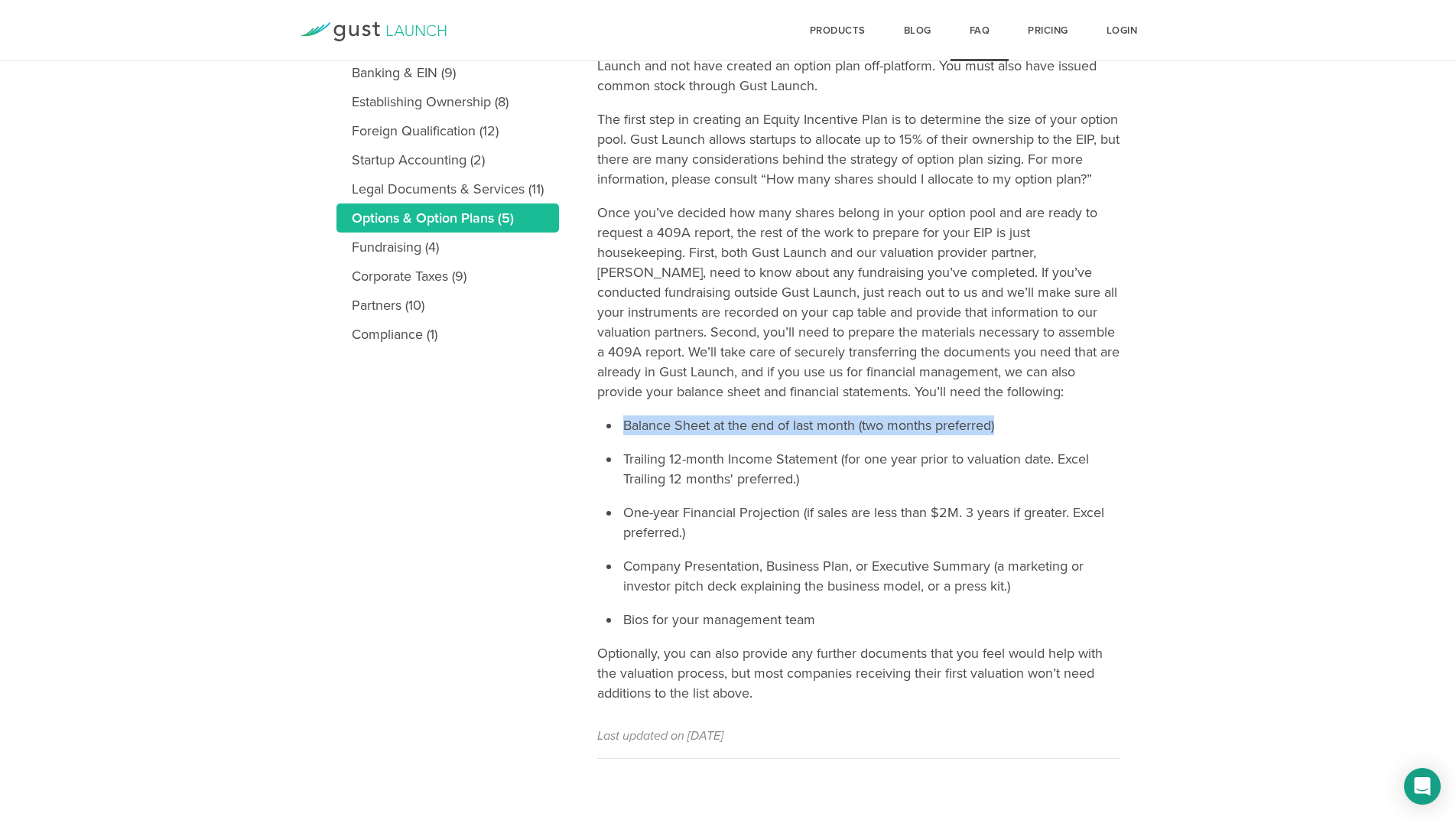
drag, startPoint x: 625, startPoint y: 423, endPoint x: 1007, endPoint y: 427, distance: 382.0
click at [1007, 427] on li "Balance Sheet at the end of last month (two months preferred)" at bounding box center [869, 425] width 500 height 20
click at [623, 426] on li "Balance Sheet at the end of last month (two months preferred)" at bounding box center [869, 425] width 500 height 20
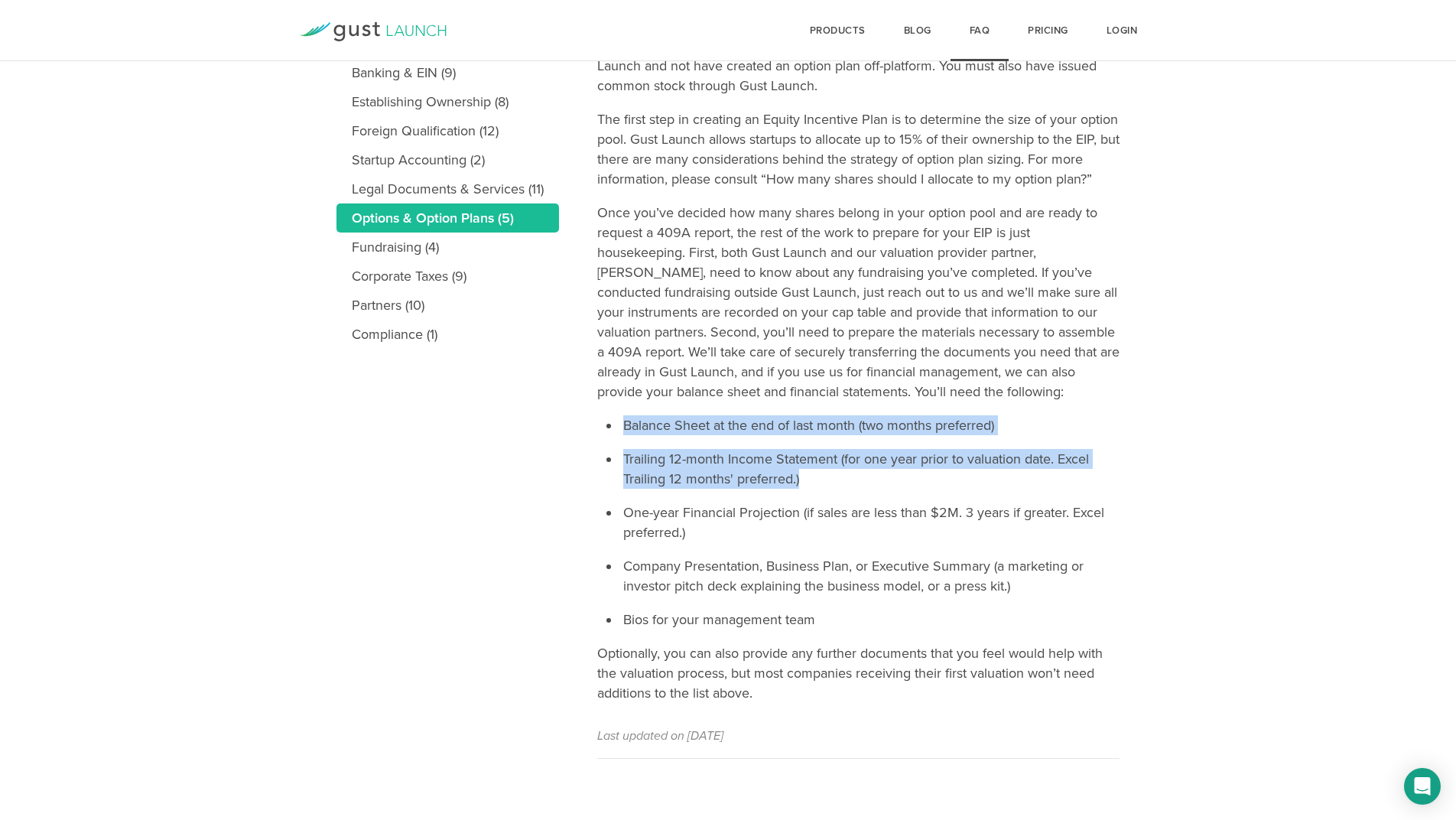
drag, startPoint x: 622, startPoint y: 426, endPoint x: 812, endPoint y: 484, distance: 198.7
click at [812, 484] on ul "Balance Sheet at the end of last month (two months preferred) Trailing 12-month…" at bounding box center [869, 522] width 500 height 214
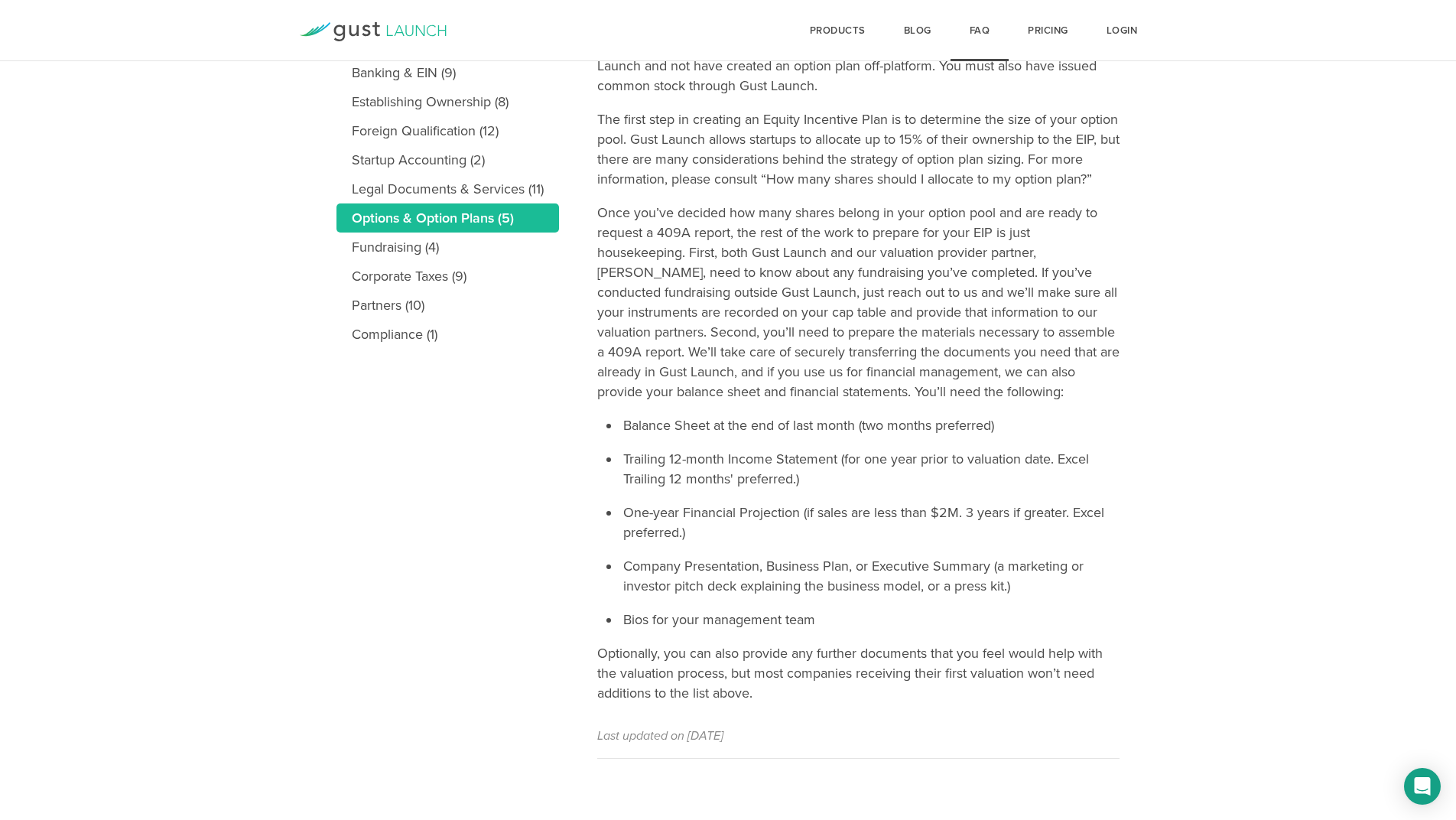
click at [696, 535] on li "One-year Financial Projection (if sales are less than $2M. 3 years if greater. …" at bounding box center [869, 522] width 500 height 40
drag, startPoint x: 688, startPoint y: 533, endPoint x: 625, endPoint y: 515, distance: 65.5
click at [625, 515] on li "One-year Financial Projection (if sales are less than $2M. 3 years if greater. …" at bounding box center [869, 522] width 500 height 40
click at [1022, 583] on li "Company Presentation, Business Plan, or Executive Summary (a marketing or inves…" at bounding box center [869, 575] width 500 height 40
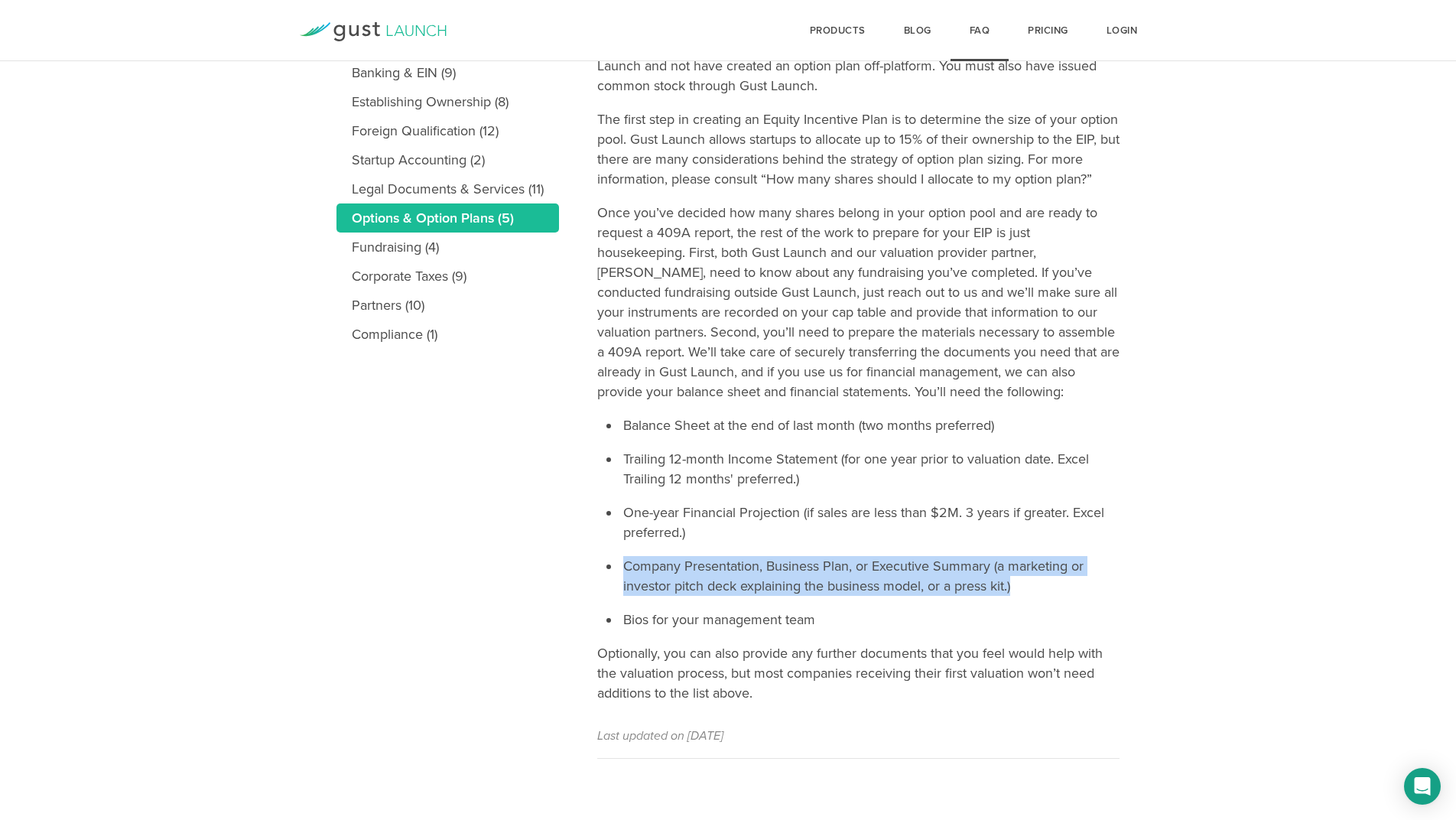
drag, startPoint x: 1024, startPoint y: 593, endPoint x: 622, endPoint y: 569, distance: 402.7
click at [622, 569] on li "Company Presentation, Business Plan, or Executive Summary (a marketing or inves…" at bounding box center [869, 575] width 500 height 40
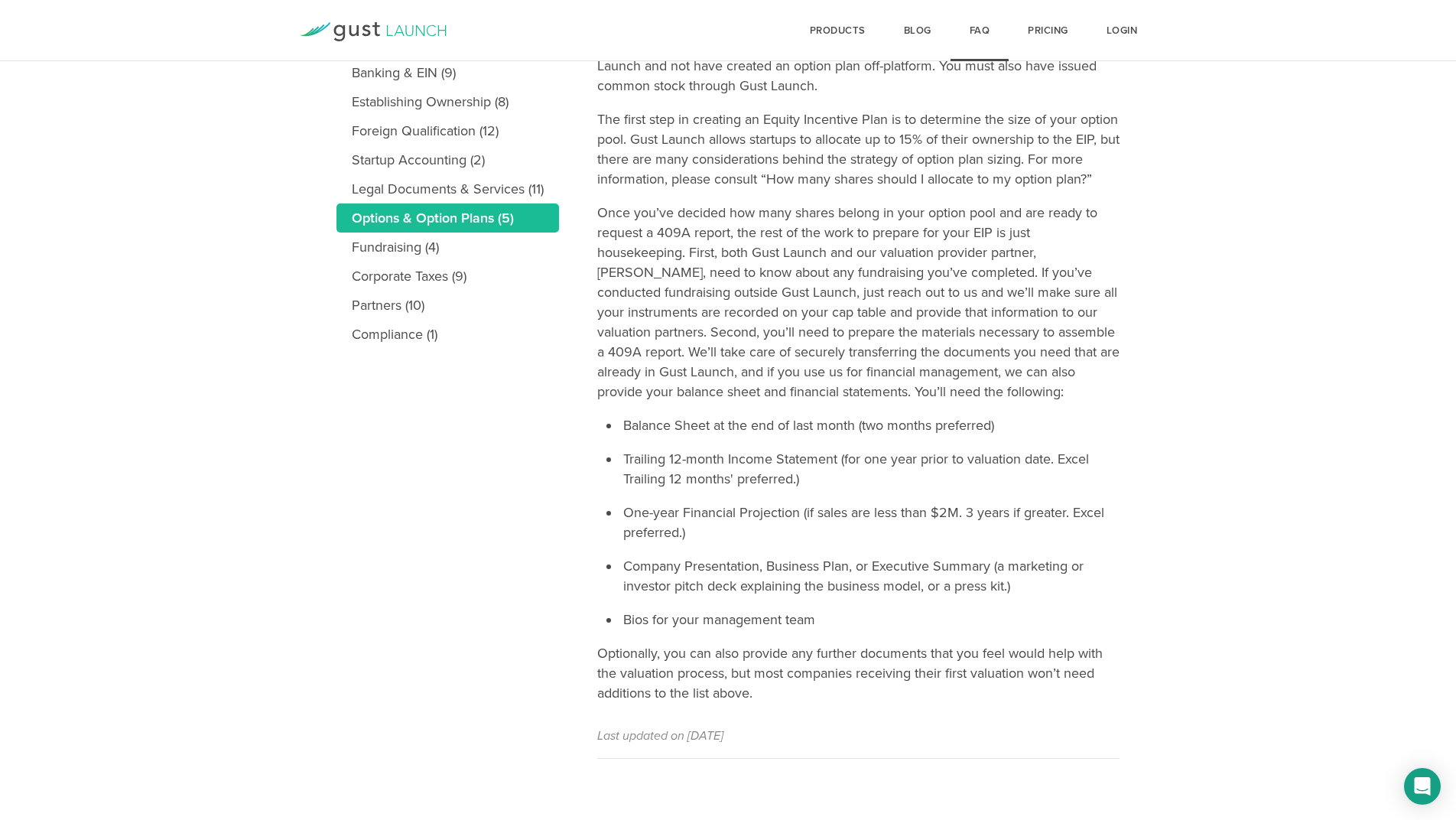
click at [835, 617] on li "Bios for your management team" at bounding box center [869, 619] width 500 height 20
drag, startPoint x: 834, startPoint y: 617, endPoint x: 618, endPoint y: 613, distance: 216.0
click at [618, 613] on article "How can I adopt an option plan through Gust Launch? Gust Launch Raise includes …" at bounding box center [858, 316] width 523 height 886
click at [852, 619] on li "Bios for your management team" at bounding box center [869, 619] width 500 height 20
click at [838, 618] on li "Bios for your management team" at bounding box center [869, 619] width 500 height 20
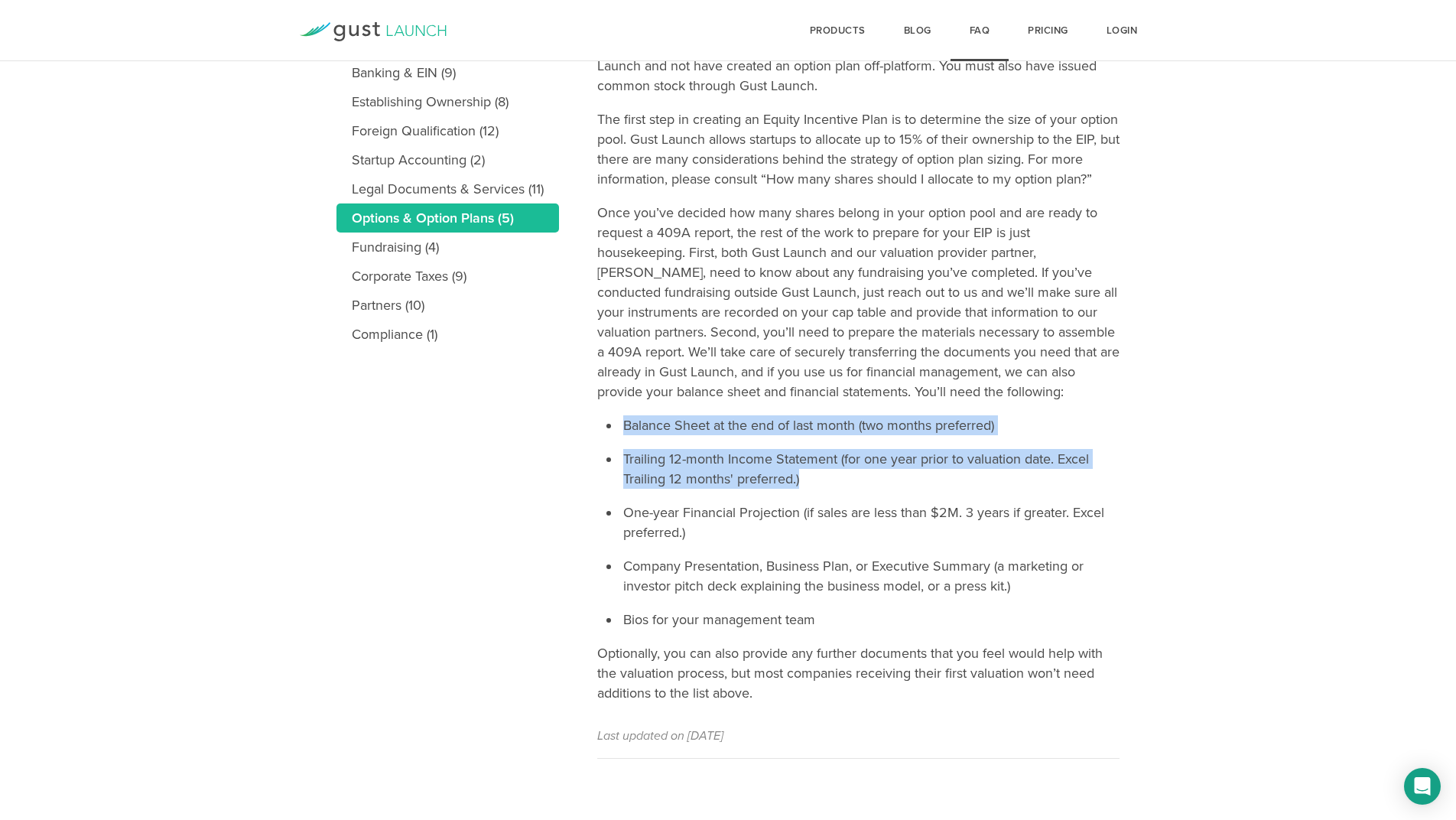
drag, startPoint x: 815, startPoint y: 479, endPoint x: 620, endPoint y: 421, distance: 203.4
click at [620, 421] on ul "Balance Sheet at the end of last month (two months preferred) Trailing 12-month…" at bounding box center [869, 522] width 500 height 214
copy ul "Balance Sheet at the end of last month (two months preferred) Trailing 12-month…"
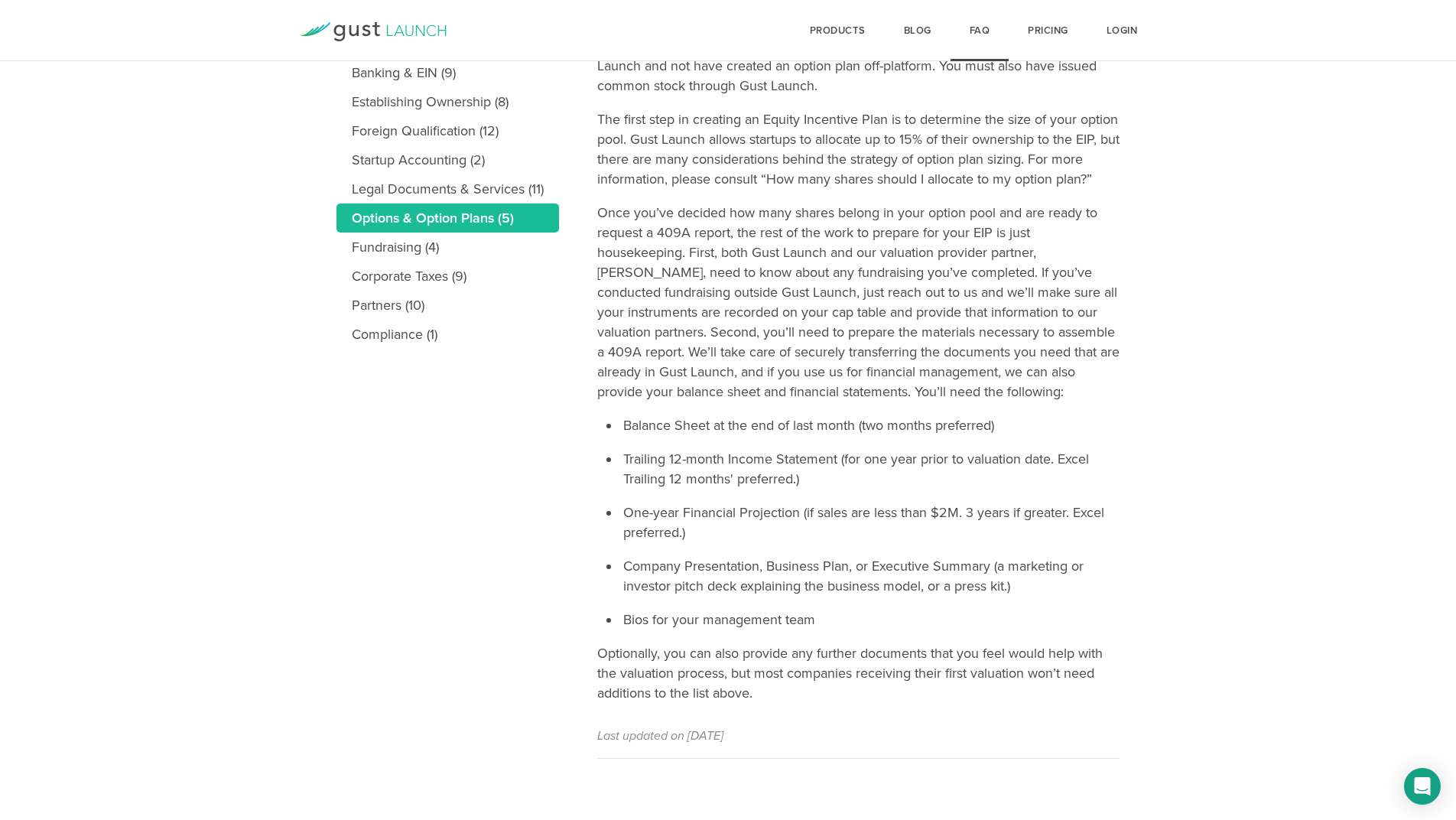
click at [836, 346] on p "Once you’ve decided how many shares belong in your option pool and are ready to…" at bounding box center [858, 302] width 523 height 199
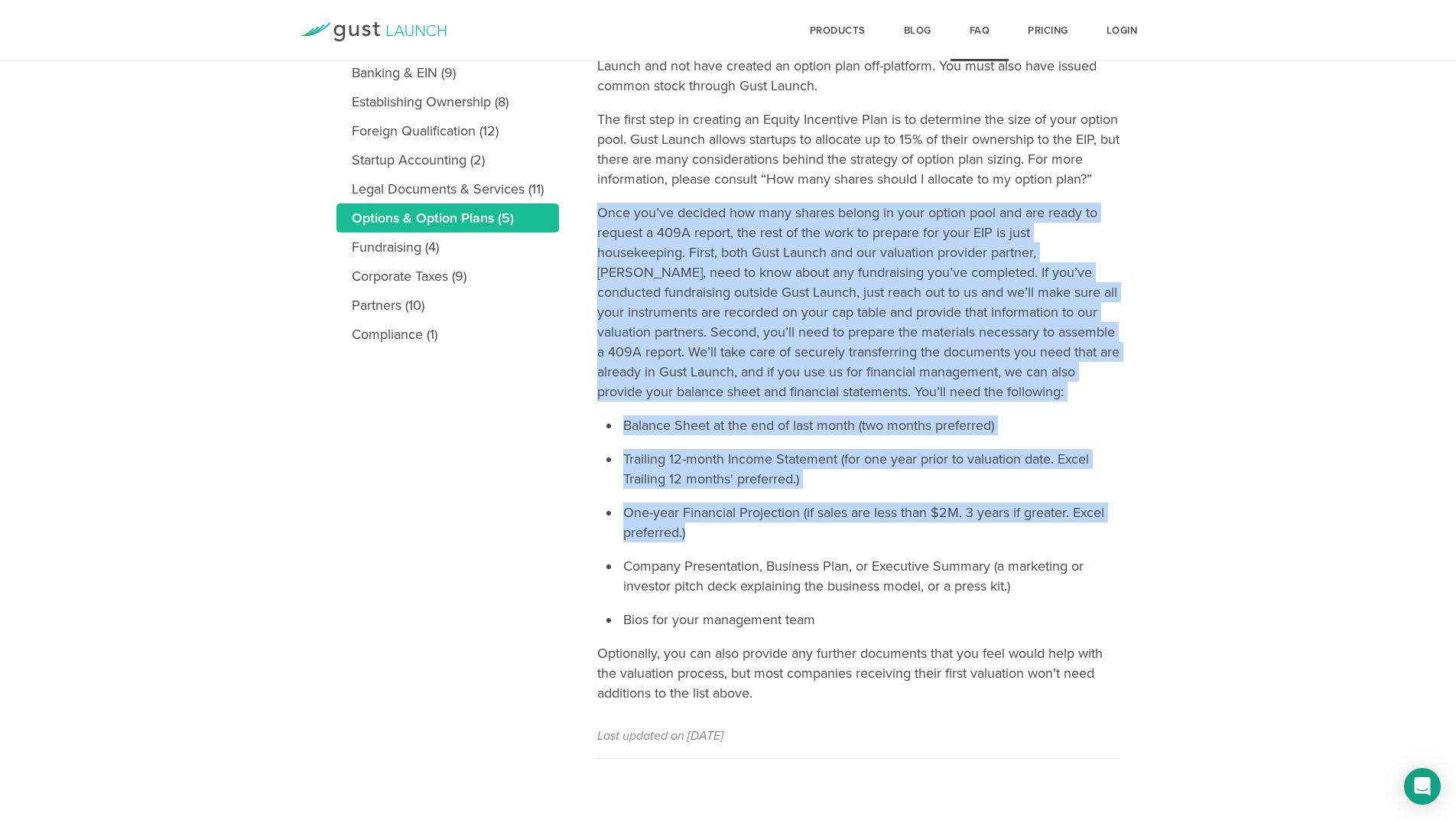
drag, startPoint x: 599, startPoint y: 212, endPoint x: 754, endPoint y: 532, distance: 355.6
click at [754, 532] on article "How can I adopt an option plan through Gust Launch? Gust Launch Raise includes …" at bounding box center [858, 316] width 523 height 886
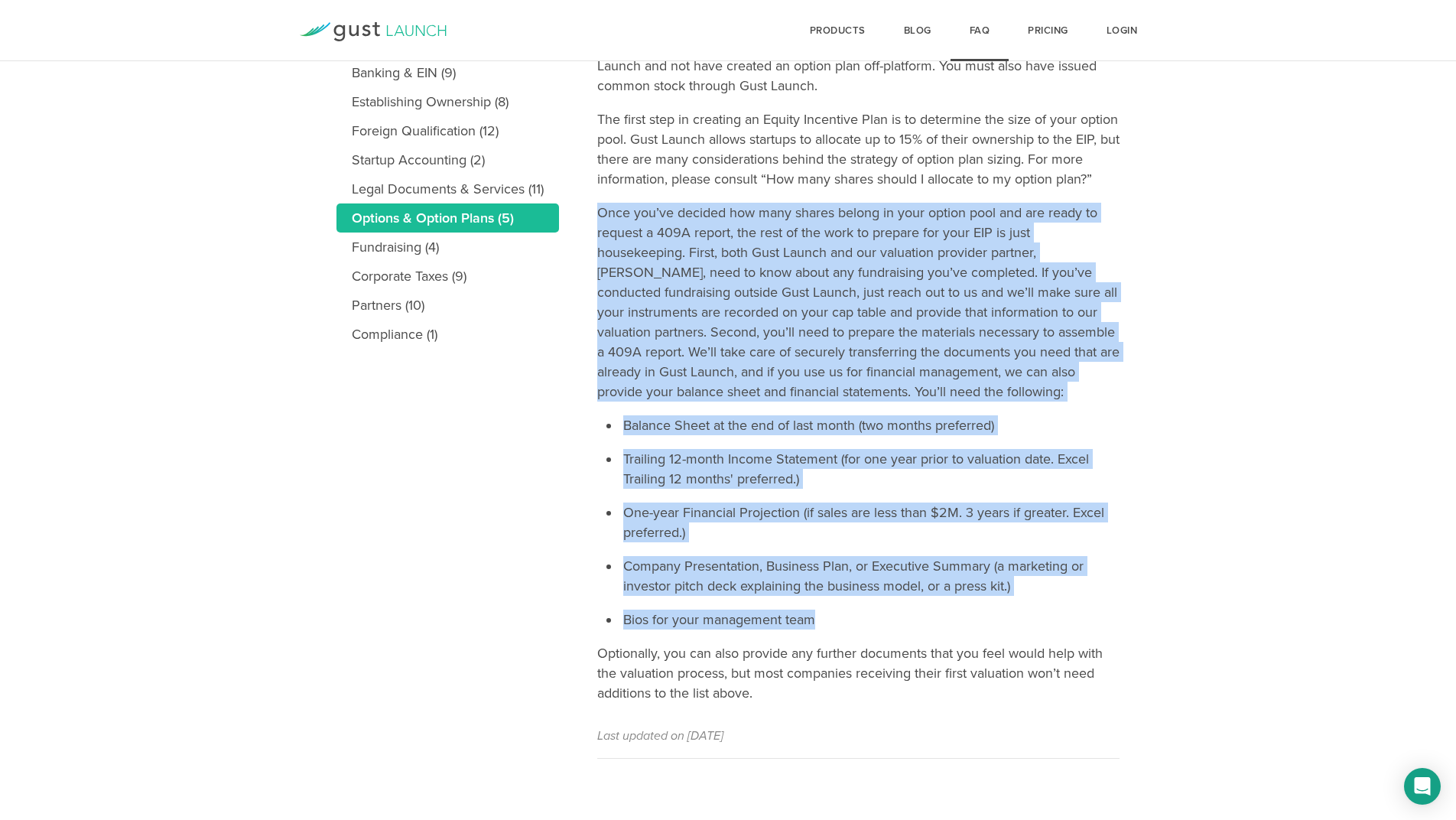
click at [843, 618] on li "Bios for your management team" at bounding box center [869, 619] width 500 height 20
copy article "Once you’ve decided how many shares belong in your option pool and are ready to…"
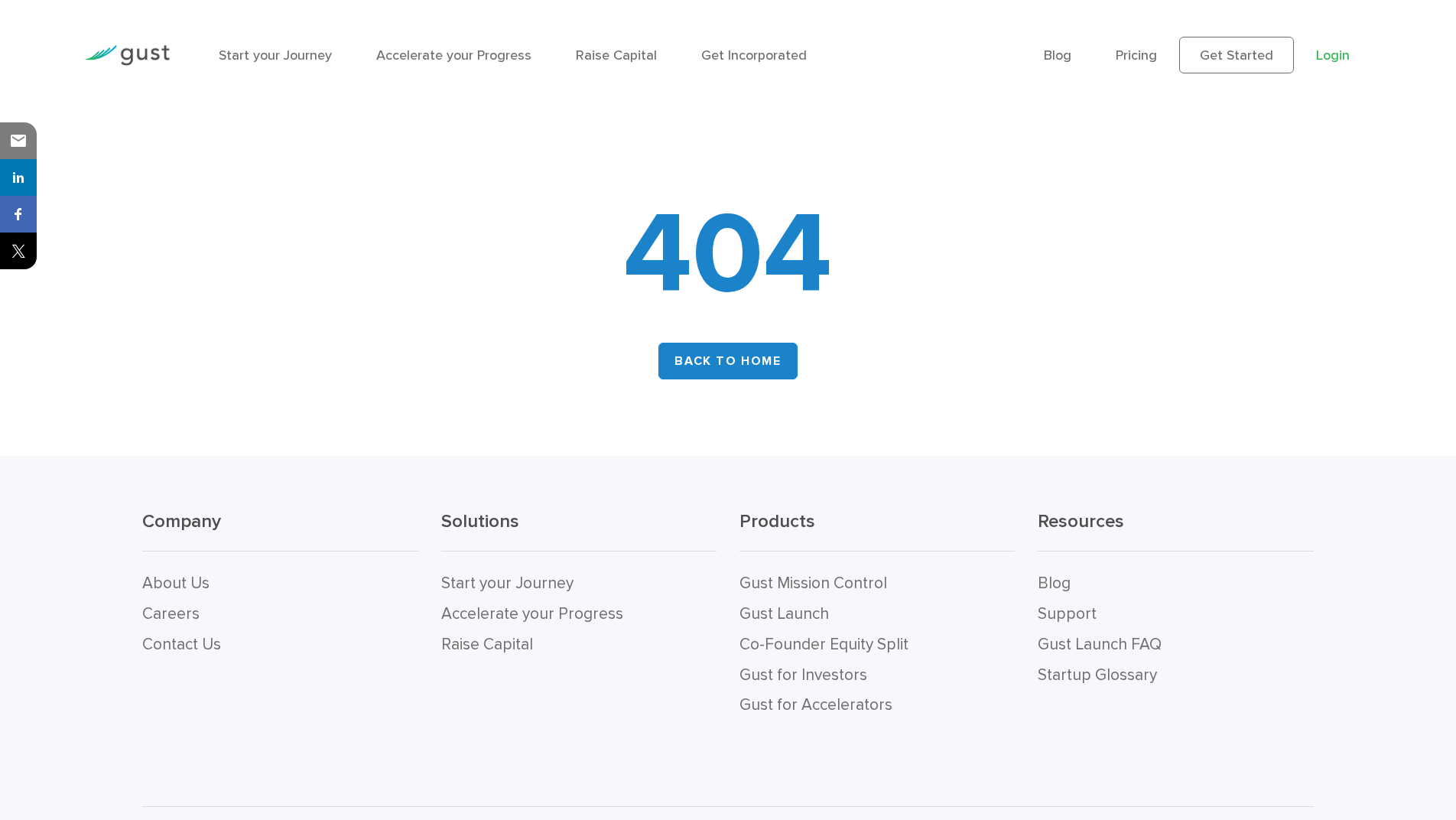
click at [1340, 54] on link "Login" at bounding box center [1332, 55] width 34 height 16
